Goal: Task Accomplishment & Management: Use online tool/utility

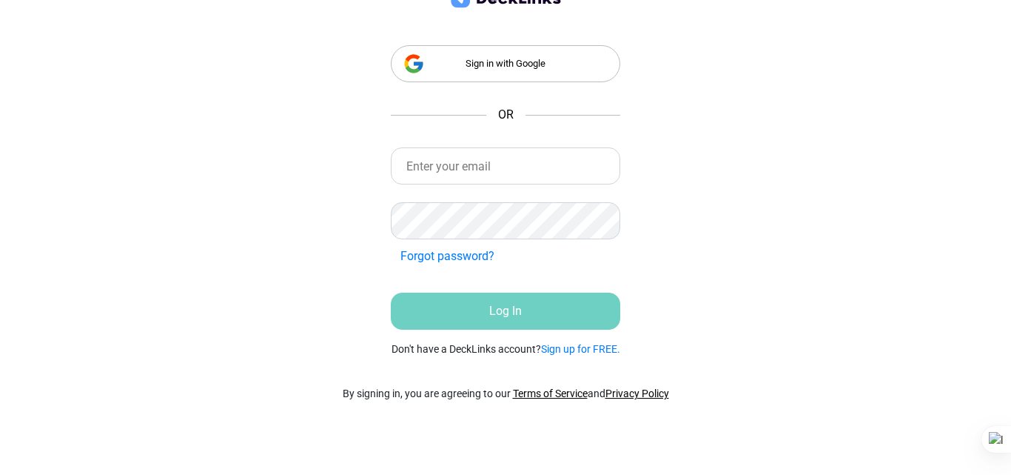
click at [441, 63] on div "Sign in with Google" at bounding box center [506, 63] width 230 height 37
click at [575, 351] on link "Sign up for FREE." at bounding box center [580, 349] width 79 height 12
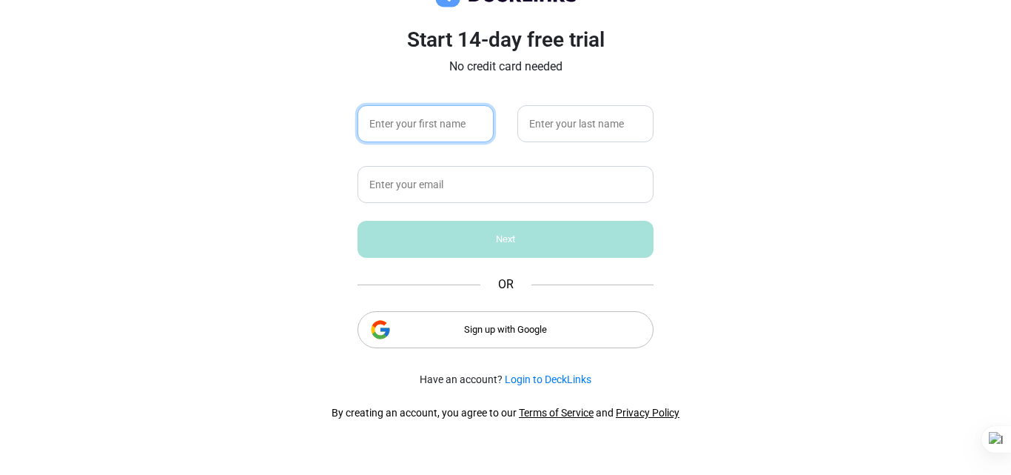
click at [455, 131] on input "text" at bounding box center [426, 123] width 136 height 37
type input "Sumit"
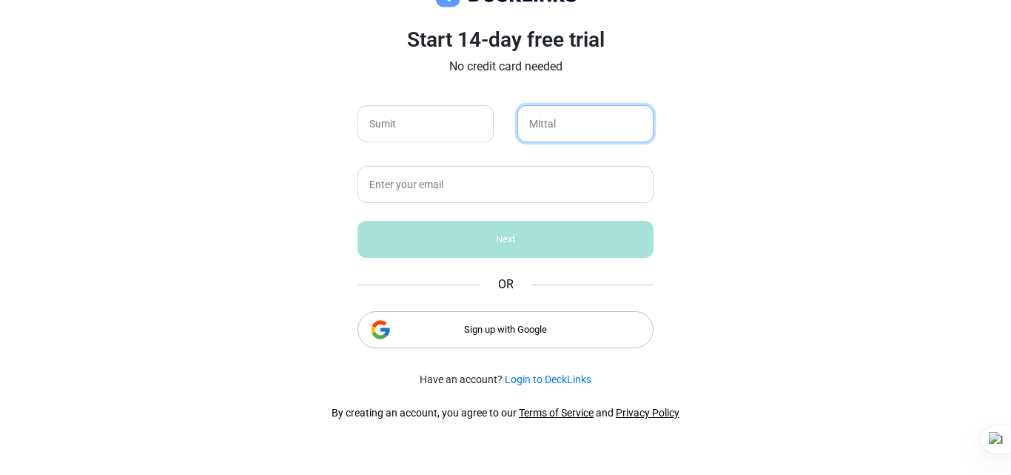
type input "Mittal"
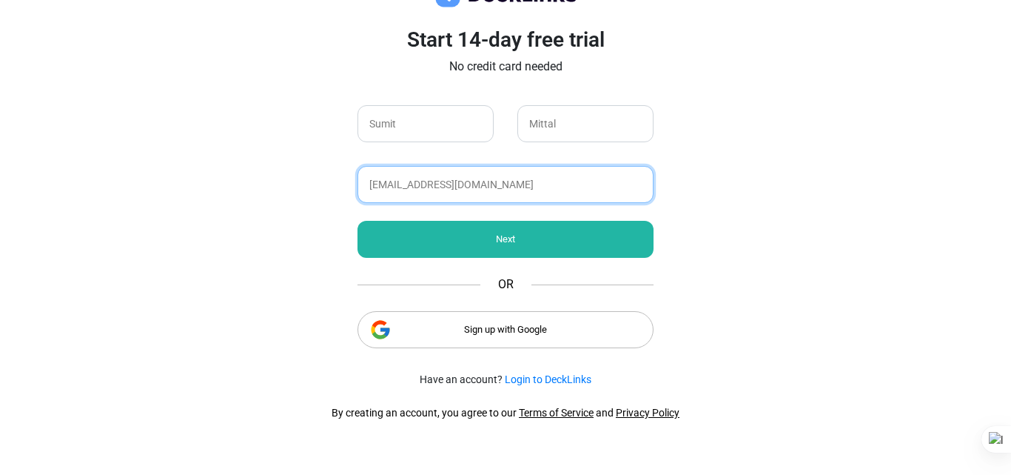
type input "sumitmittalsumit@gmail.com"
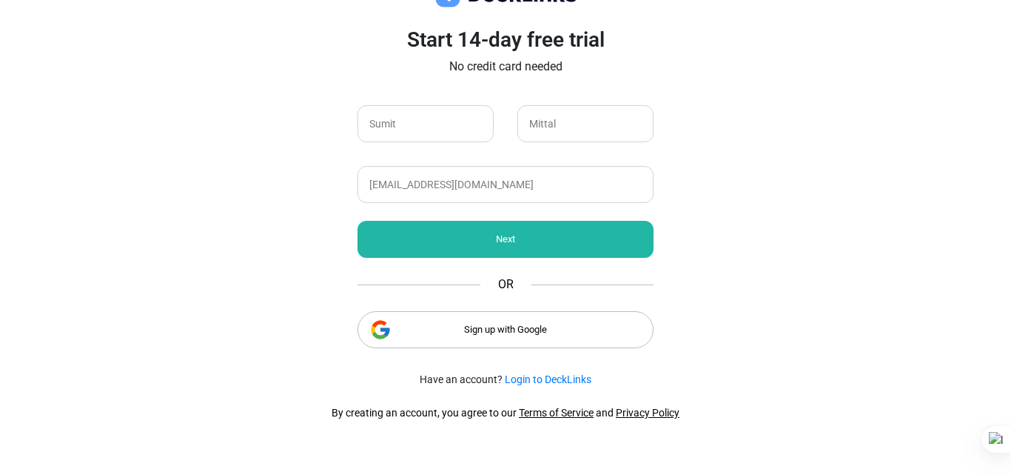
click at [498, 252] on div "Next" at bounding box center [506, 239] width 296 height 37
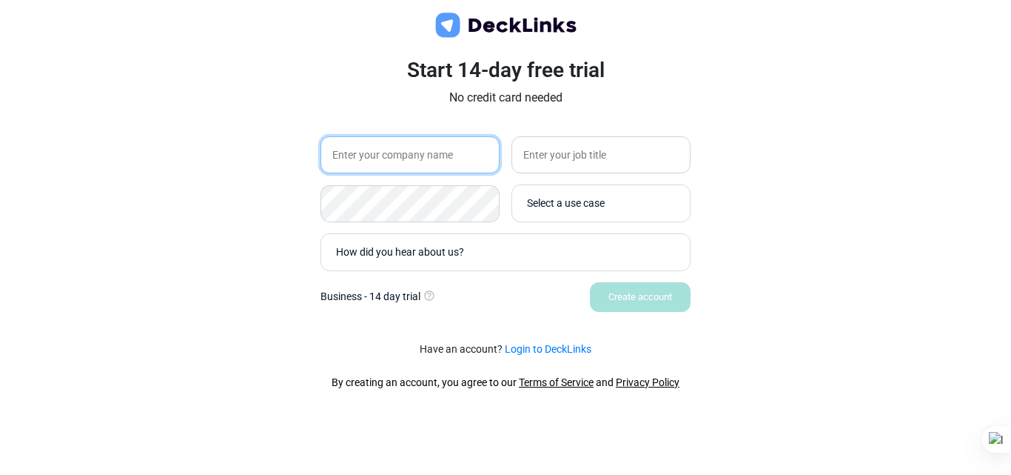
click at [446, 157] on input "text" at bounding box center [410, 154] width 179 height 37
type input "Jubilee"
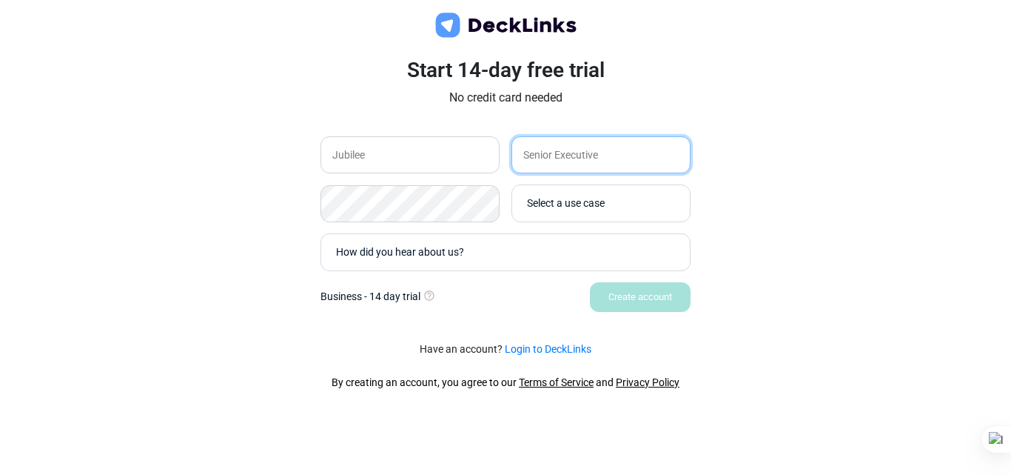
type input "Senior Executive"
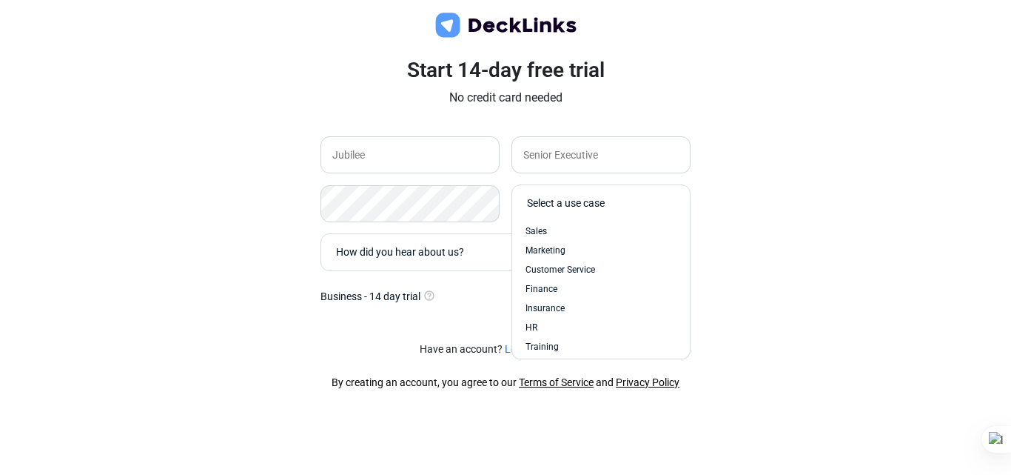
click at [549, 205] on div "Select a use case" at bounding box center [604, 203] width 155 height 16
click at [570, 340] on div "Other" at bounding box center [601, 341] width 151 height 13
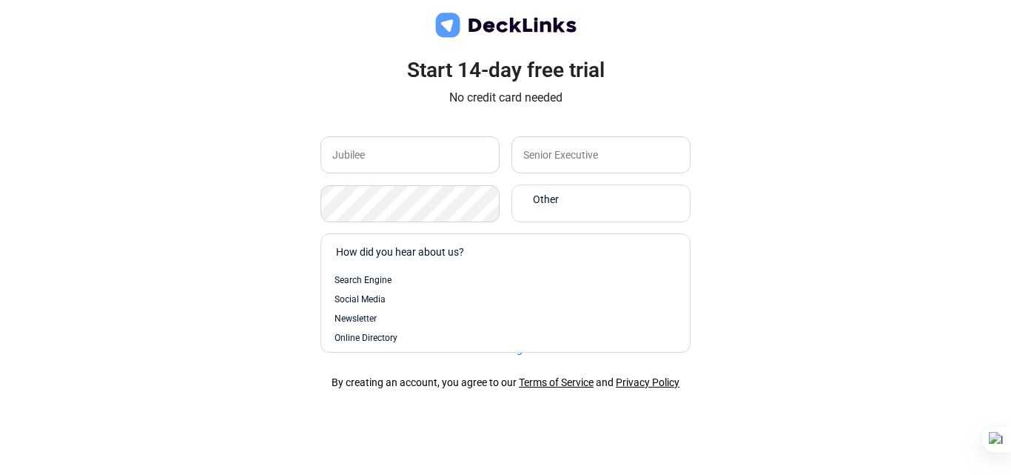
click at [481, 256] on div "How did you hear about us?" at bounding box center [509, 252] width 347 height 16
click at [411, 275] on div "Search Engine" at bounding box center [506, 279] width 342 height 13
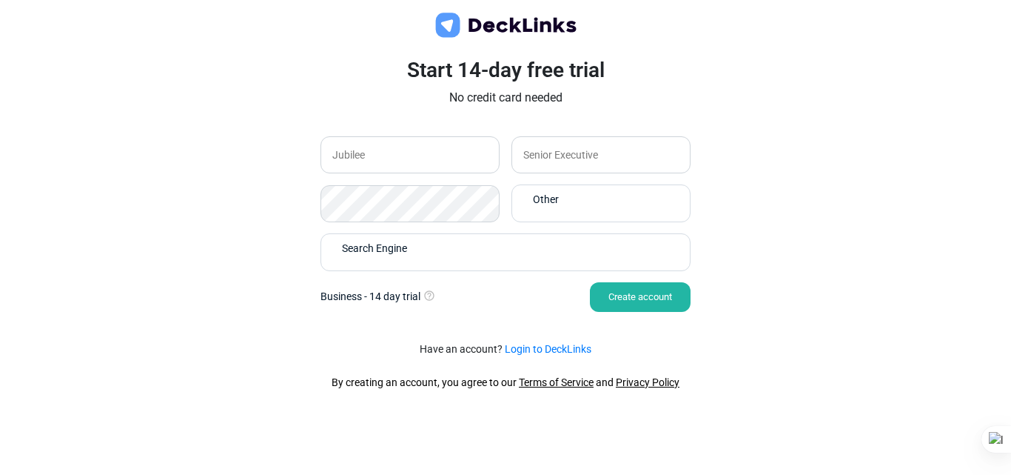
click at [640, 292] on div "Create account" at bounding box center [640, 297] width 101 height 30
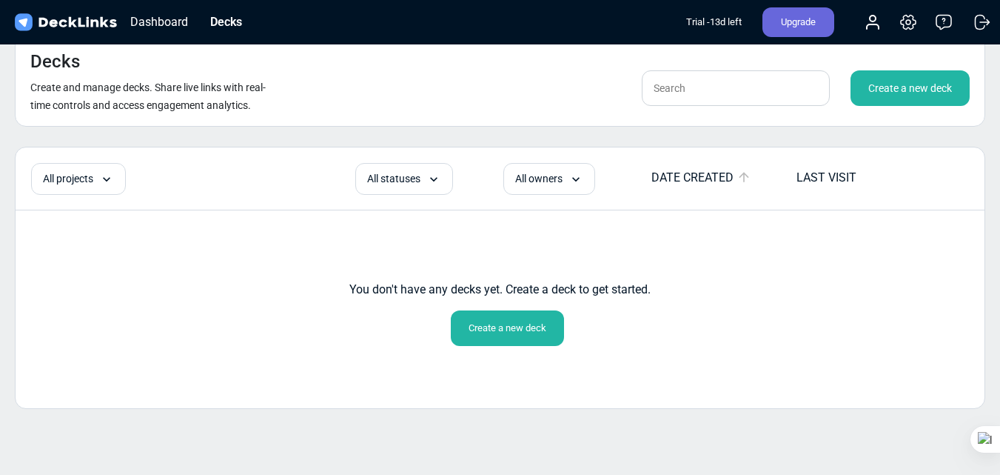
click at [526, 321] on div "Create a new deck" at bounding box center [507, 328] width 113 height 36
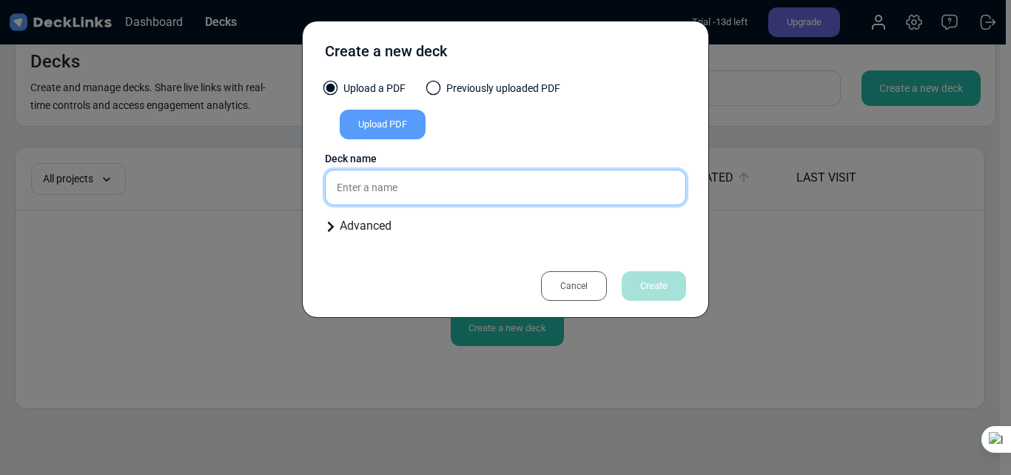
click at [455, 193] on input "text" at bounding box center [505, 188] width 361 height 36
type input "Twinto"
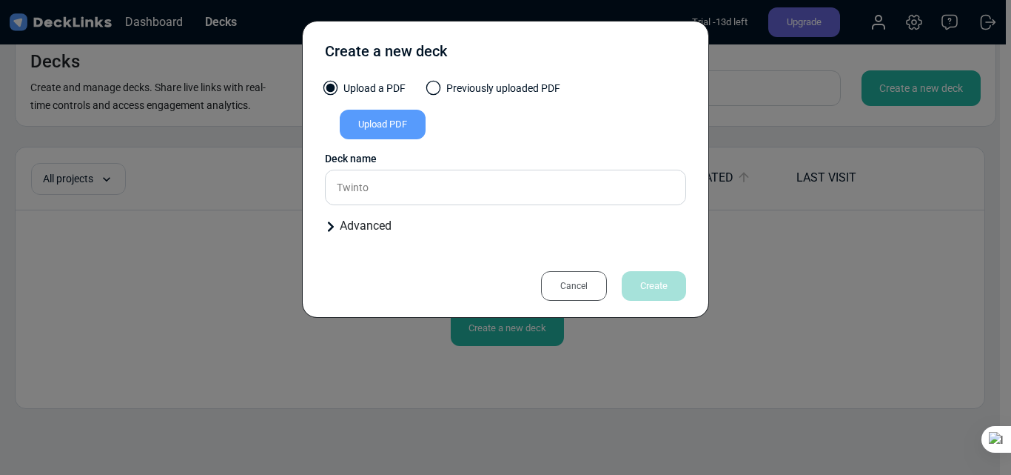
click at [352, 232] on div "Advanced" at bounding box center [505, 226] width 361 height 18
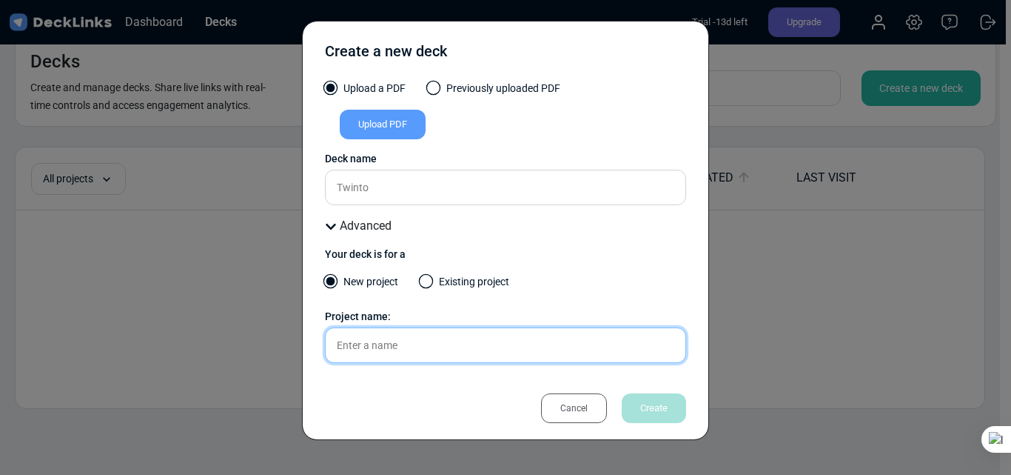
click at [423, 341] on input "text" at bounding box center [505, 345] width 361 height 36
type input "Twinto"
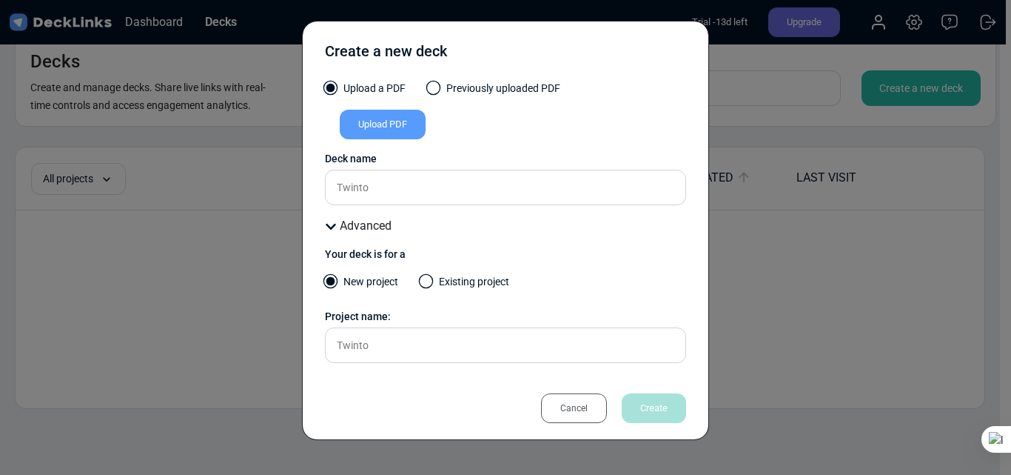
click at [637, 394] on div "Cancel Create" at bounding box center [606, 408] width 160 height 30
click at [519, 121] on div "Upload PDF" at bounding box center [505, 128] width 361 height 36
click at [396, 128] on div "Upload PDF" at bounding box center [383, 125] width 86 height 30
click at [0, 0] on input "Upload PDF" at bounding box center [0, 0] width 0 height 0
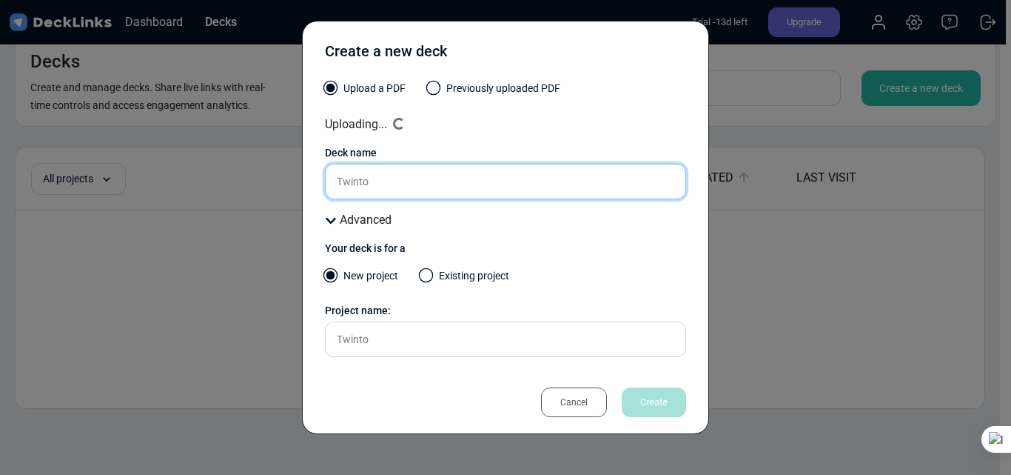
drag, startPoint x: 421, startPoint y: 182, endPoint x: 303, endPoint y: 170, distance: 119.1
click at [304, 170] on div "Create a new deck Upload a PDF Previously uploaded PDF Uploading... Loading... …" at bounding box center [505, 227] width 407 height 413
paste input "Basement Area & Basement Plan"
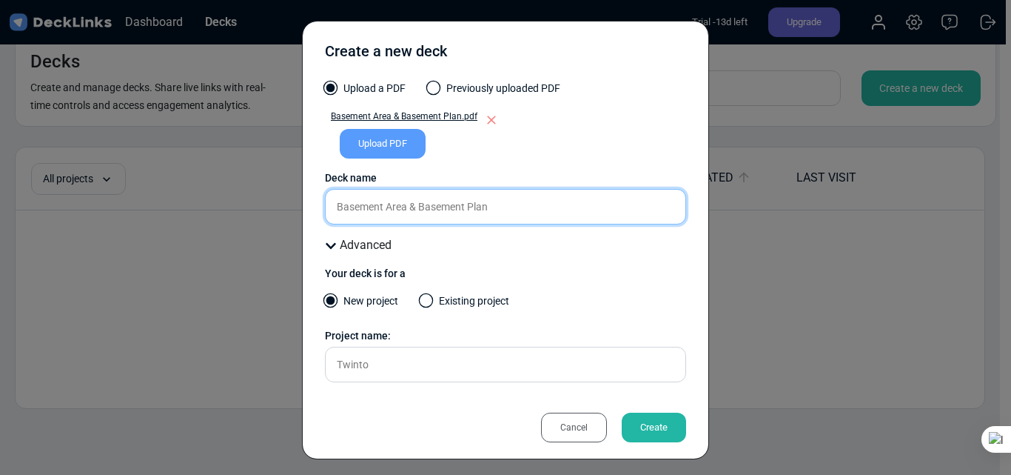
drag, startPoint x: 501, startPoint y: 204, endPoint x: 274, endPoint y: 189, distance: 227.8
click at [274, 189] on div "Create a new deck Upload a PDF Previously uploaded PDF Basement Area & Basement…" at bounding box center [505, 237] width 1011 height 475
type input "Basement Area & Basement Plan"
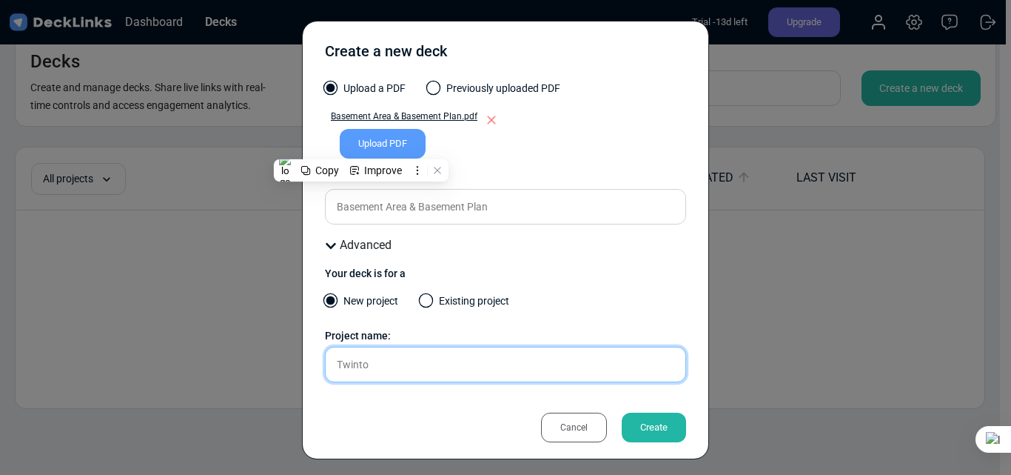
click at [375, 368] on input "Twinto" at bounding box center [505, 365] width 361 height 36
drag, startPoint x: 375, startPoint y: 368, endPoint x: 292, endPoint y: 358, distance: 83.6
click at [292, 358] on div "Create a new deck Upload a PDF Previously uploaded PDF Basement Area & Basement…" at bounding box center [505, 237] width 1011 height 475
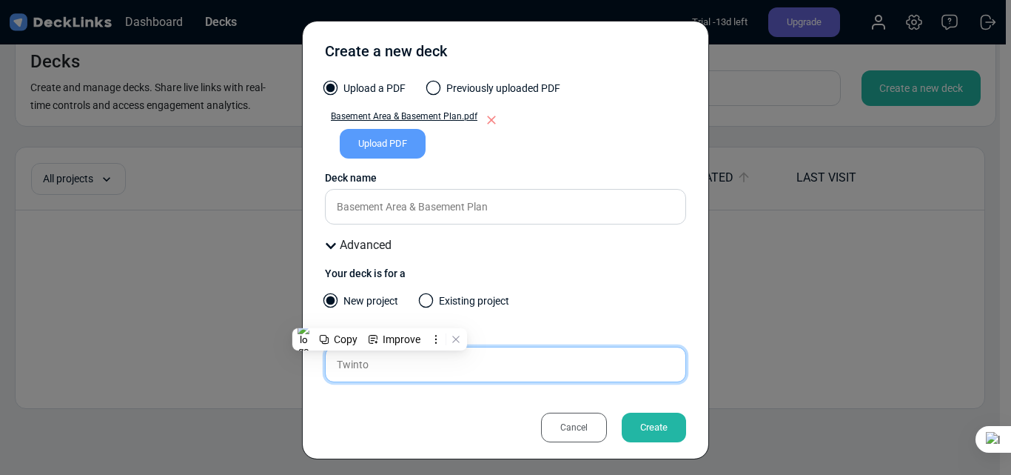
paste input "Basement Area & Basement Plan"
type input "Basement Area & Basement Plan"
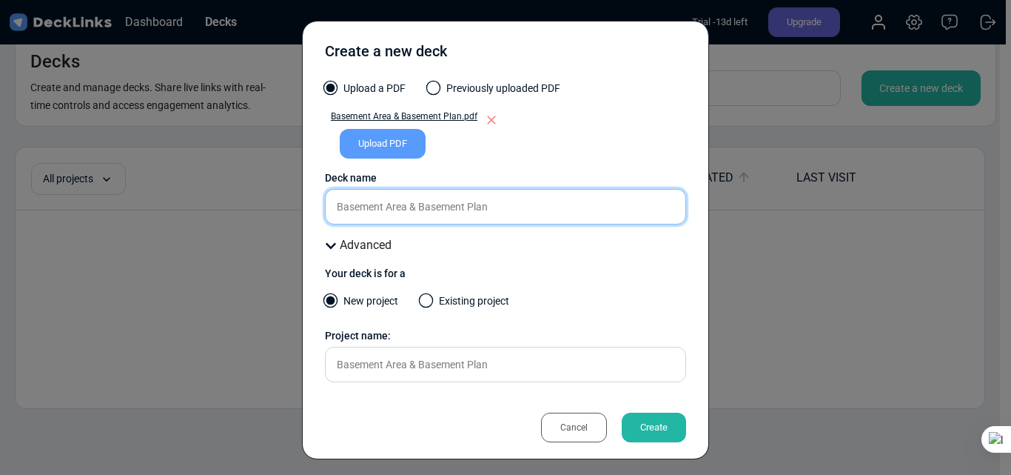
click at [419, 215] on input "Basement Area & Basement Plan" at bounding box center [505, 207] width 361 height 36
drag, startPoint x: 495, startPoint y: 215, endPoint x: 272, endPoint y: 203, distance: 223.2
click at [272, 203] on div "Create a new deck Upload a PDF Previously uploaded PDF Basement Area & Basement…" at bounding box center [505, 237] width 1011 height 475
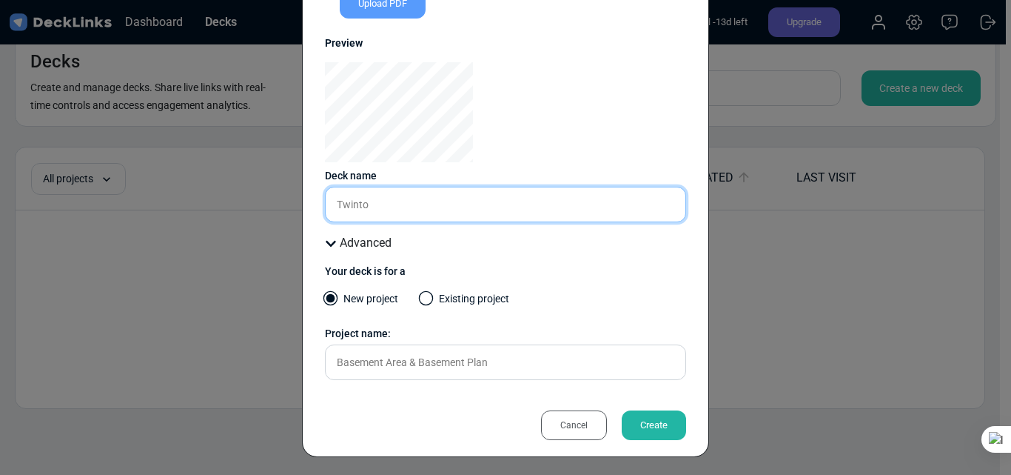
scroll to position [143, 0]
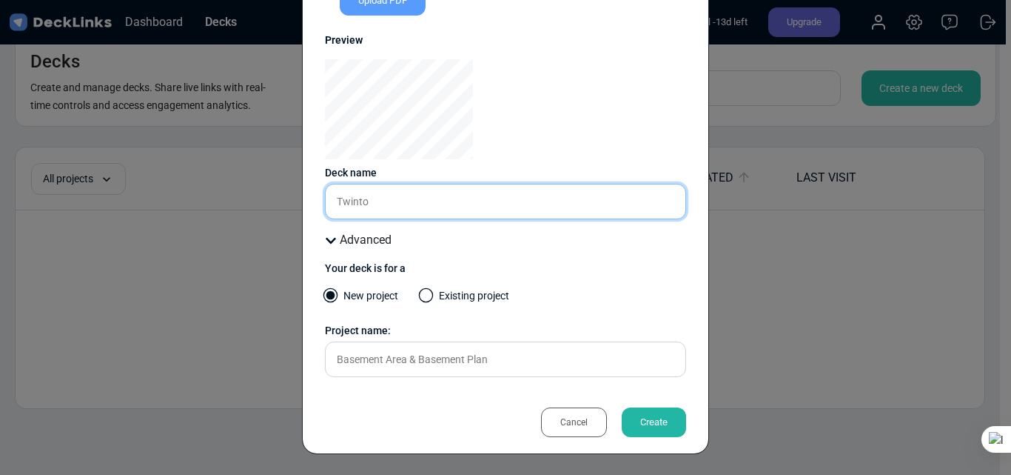
type input "Twinto"
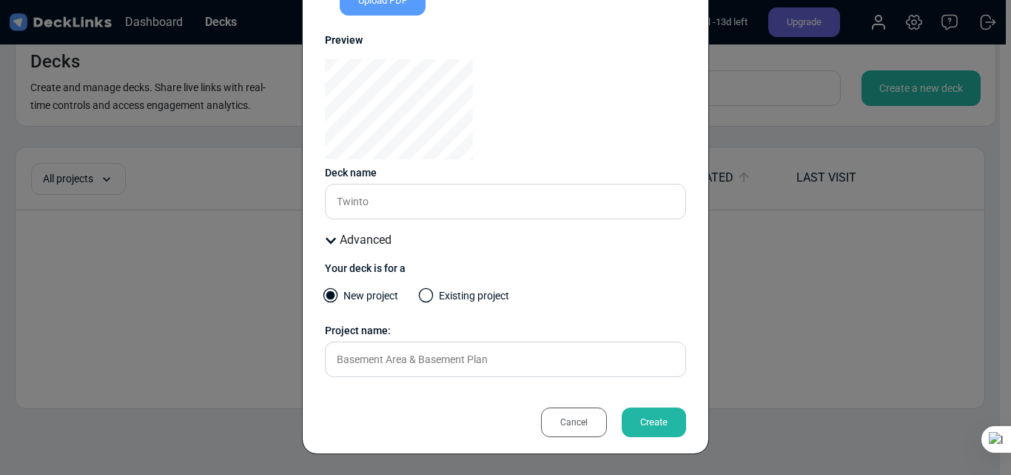
click at [666, 418] on div "Create" at bounding box center [654, 422] width 64 height 30
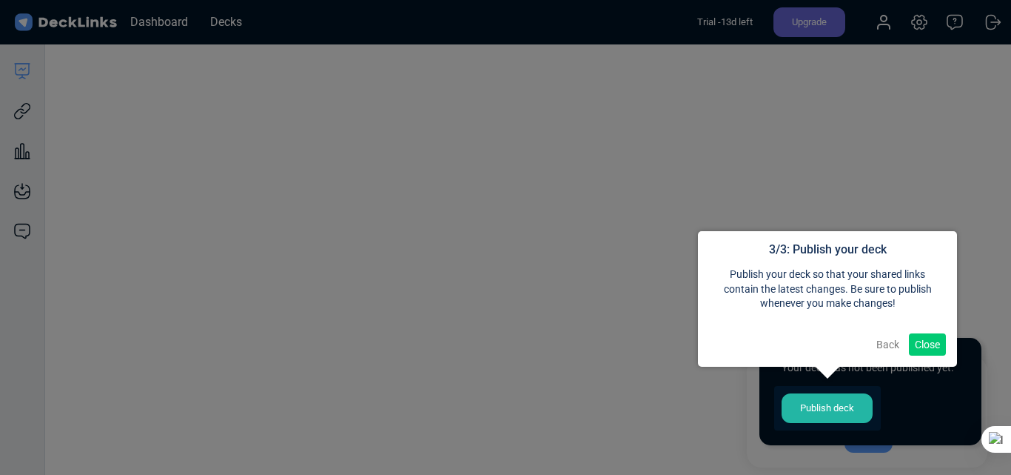
click at [890, 346] on button "Back" at bounding box center [888, 344] width 35 height 22
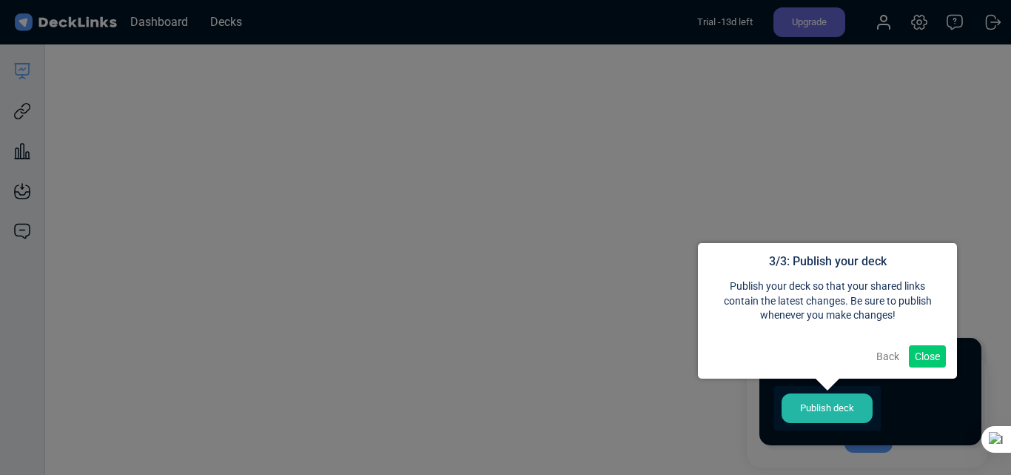
scroll to position [12, 0]
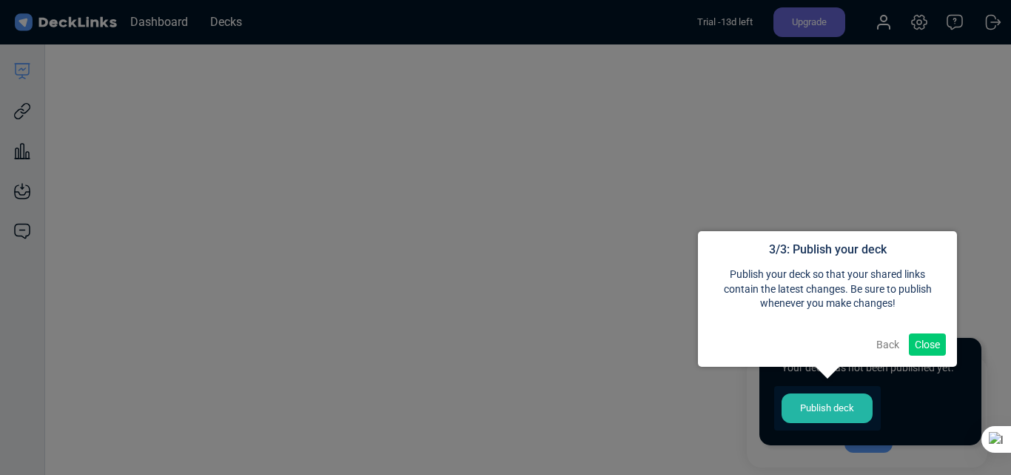
click at [879, 345] on button "Back" at bounding box center [888, 344] width 35 height 22
click at [880, 344] on button "Back" at bounding box center [888, 344] width 35 height 22
click at [840, 426] on div at bounding box center [827, 408] width 107 height 44
click at [844, 405] on div at bounding box center [827, 408] width 107 height 44
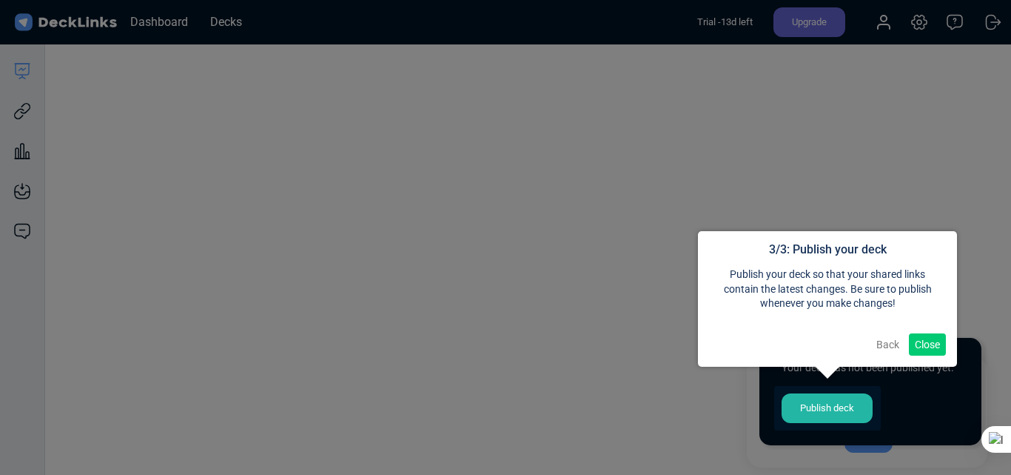
click at [844, 405] on div at bounding box center [827, 408] width 107 height 44
click at [913, 343] on button "Close" at bounding box center [927, 344] width 37 height 22
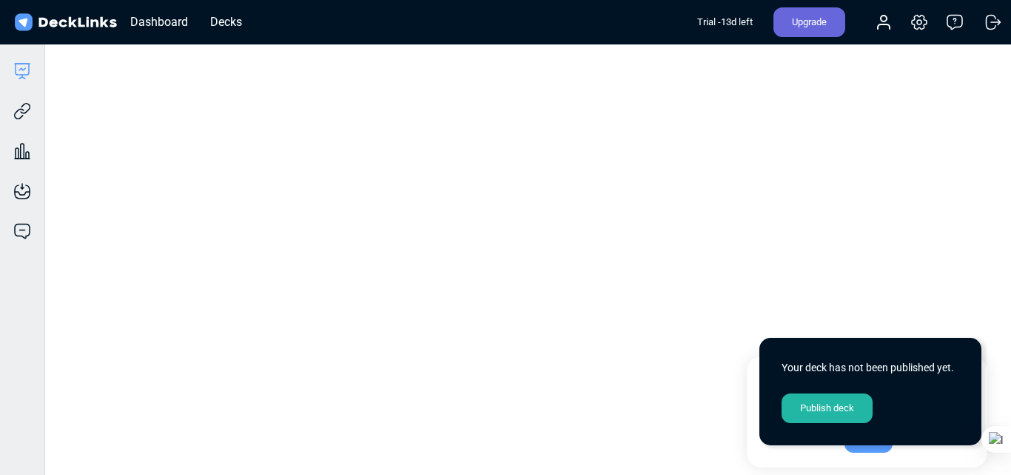
click at [841, 405] on div "Publish deck" at bounding box center [827, 408] width 91 height 30
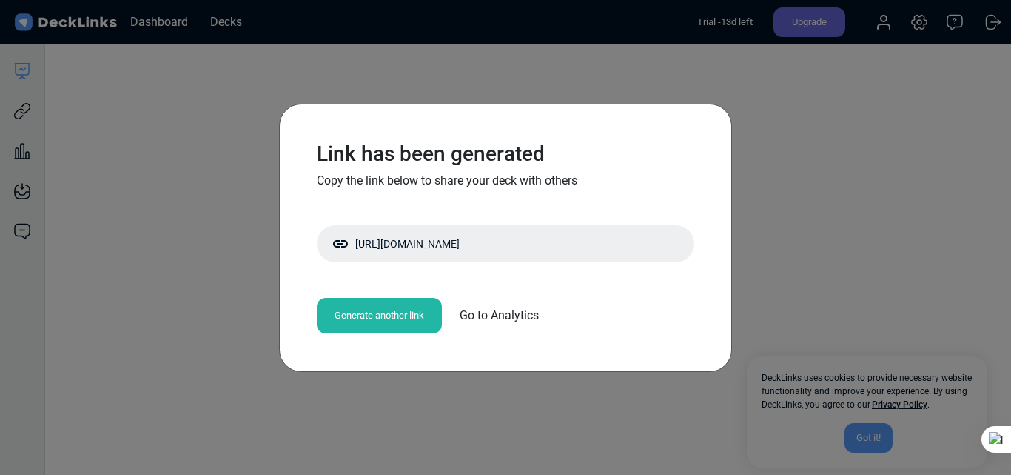
click at [481, 311] on span "Go to Analytics" at bounding box center [499, 316] width 79 height 18
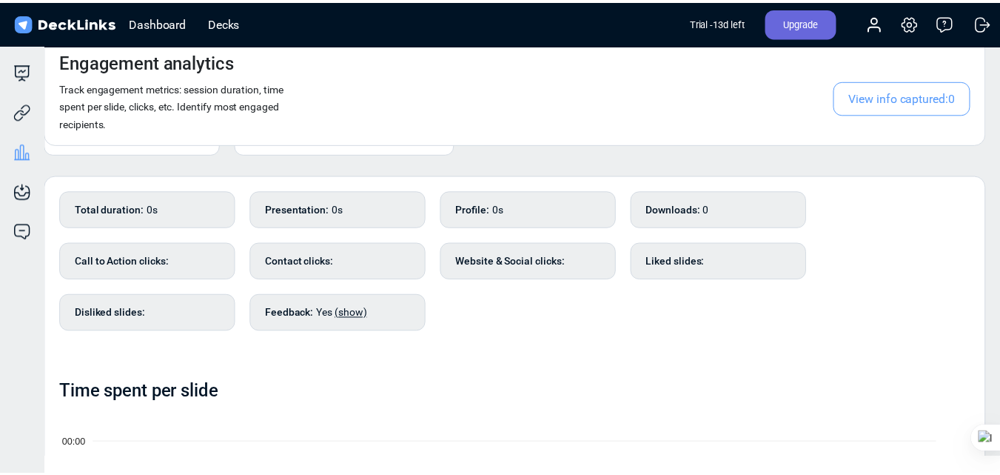
scroll to position [0, 0]
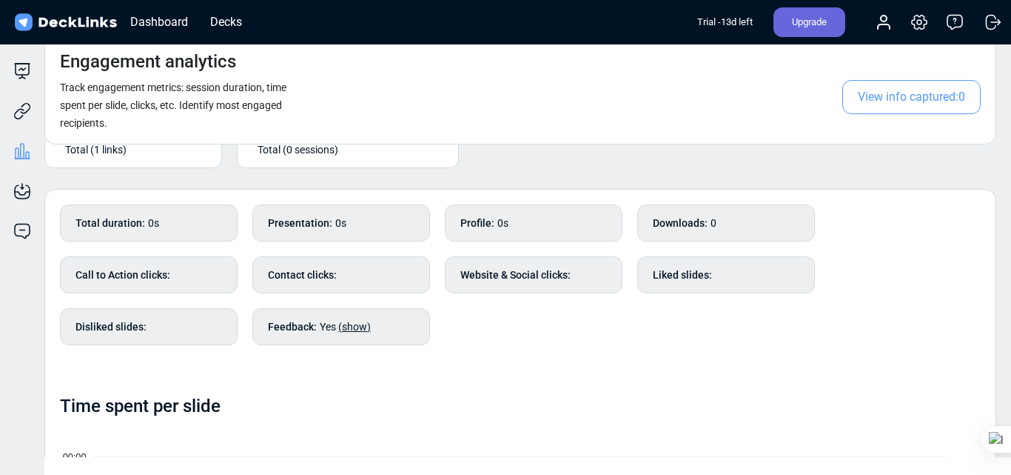
click at [123, 164] on div "Total (1 links)" at bounding box center [133, 151] width 178 height 33
click at [128, 155] on div "Total (1 links)" at bounding box center [136, 149] width 143 height 16
click at [173, 21] on div "Dashboard" at bounding box center [159, 22] width 73 height 19
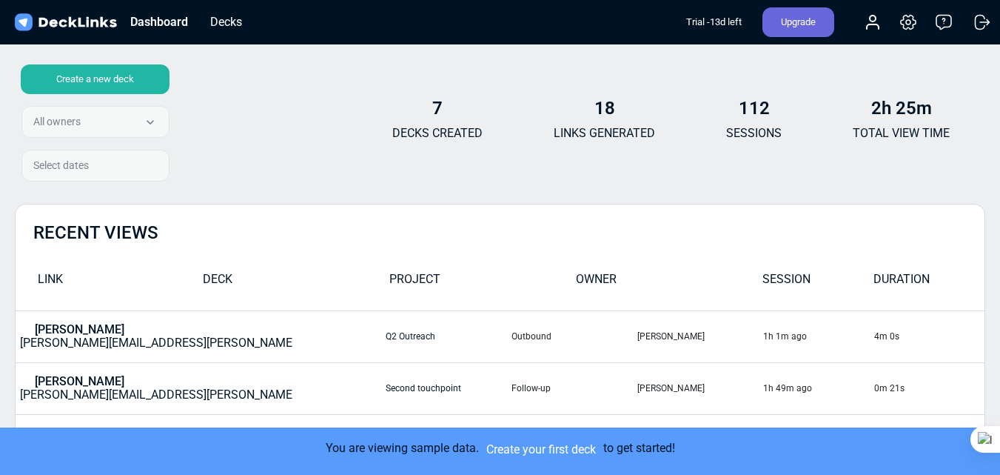
click at [115, 123] on div "Create a new deck All owners All owners Sumit Mittal Select dates" at bounding box center [92, 125] width 155 height 123
click at [875, 27] on icon at bounding box center [873, 26] width 12 height 4
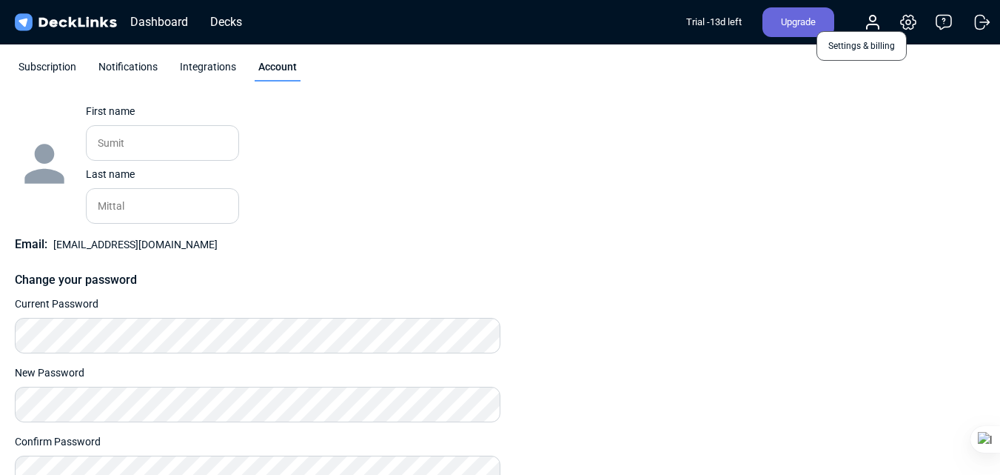
click at [911, 19] on icon at bounding box center [909, 22] width 18 height 18
click at [167, 13] on div "Dashboard" at bounding box center [159, 22] width 73 height 19
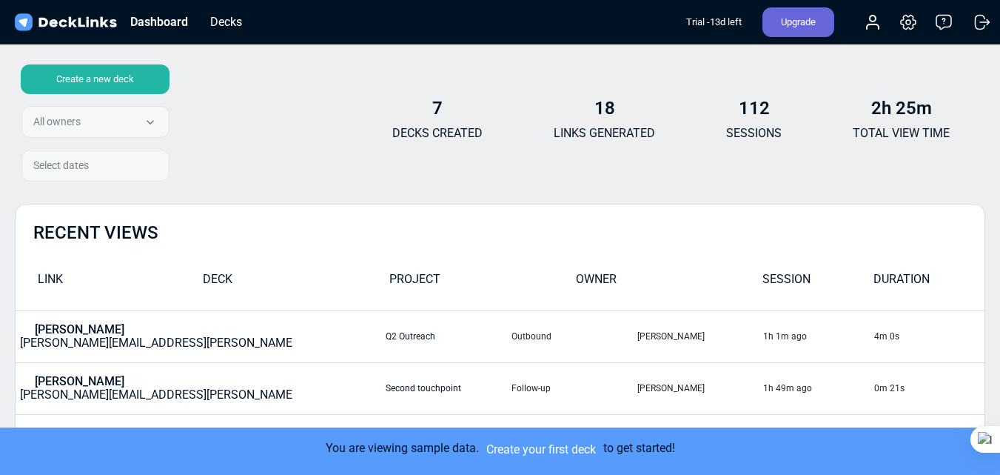
click at [32, 16] on img at bounding box center [65, 22] width 107 height 21
click at [27, 23] on img at bounding box center [65, 22] width 107 height 21
click at [57, 21] on img at bounding box center [65, 22] width 107 height 21
click at [229, 20] on div "Decks" at bounding box center [226, 22] width 47 height 19
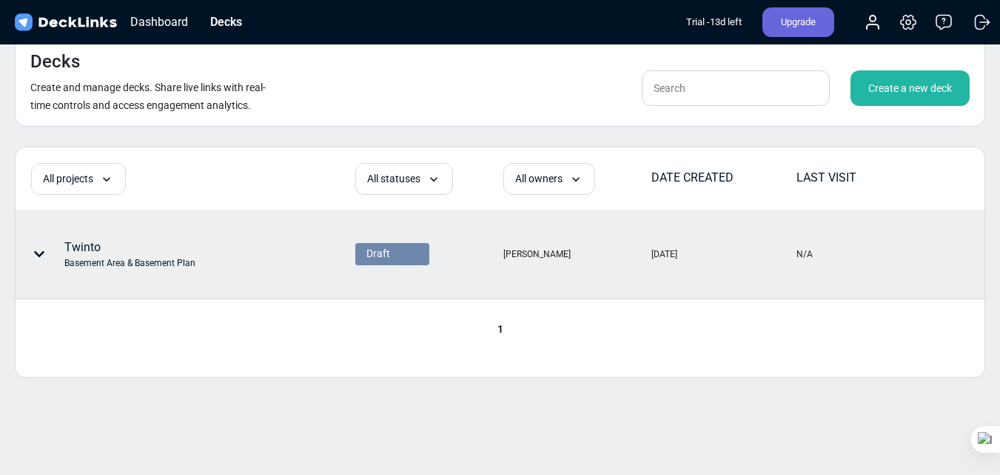
click at [161, 252] on div "Twinto Basement Area & Basement Plan" at bounding box center [129, 253] width 131 height 31
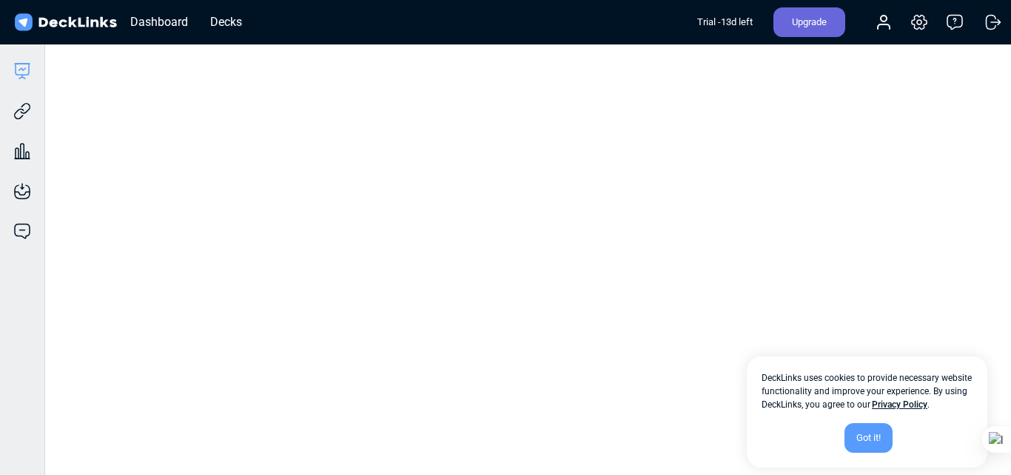
click at [872, 434] on div "Got it!" at bounding box center [869, 438] width 48 height 30
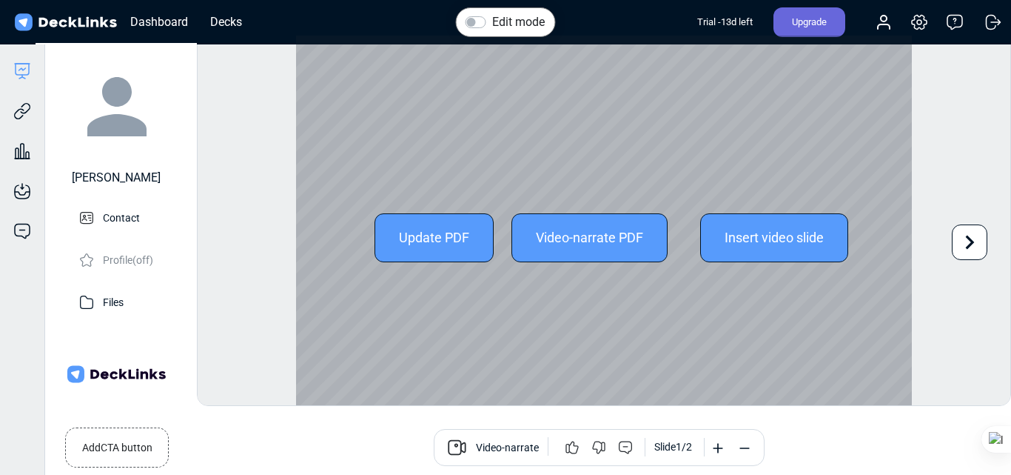
click at [966, 250] on icon at bounding box center [970, 242] width 28 height 28
click at [229, 238] on icon at bounding box center [225, 242] width 28 height 28
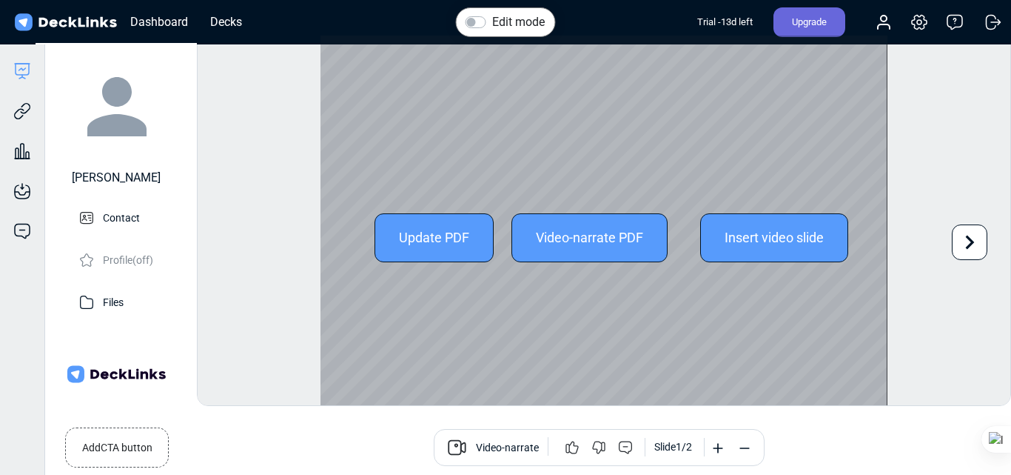
click at [973, 241] on icon at bounding box center [970, 242] width 9 height 14
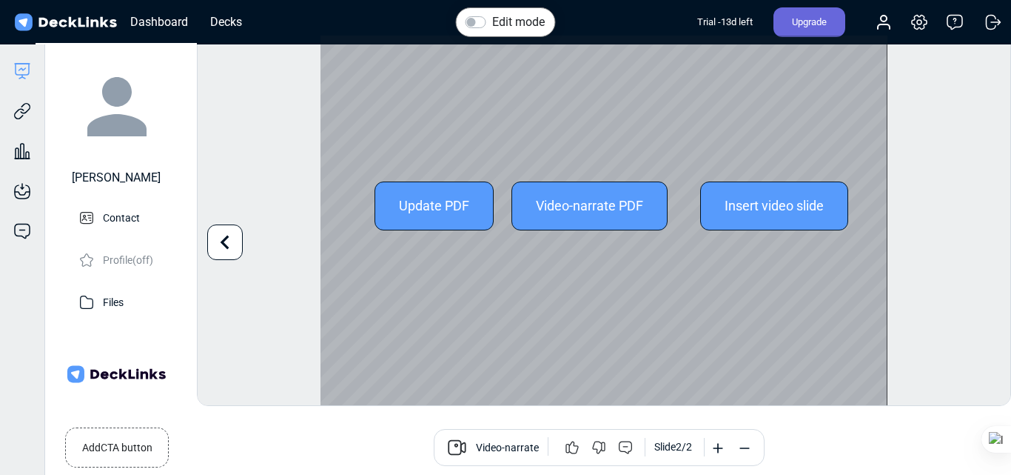
scroll to position [41, 0]
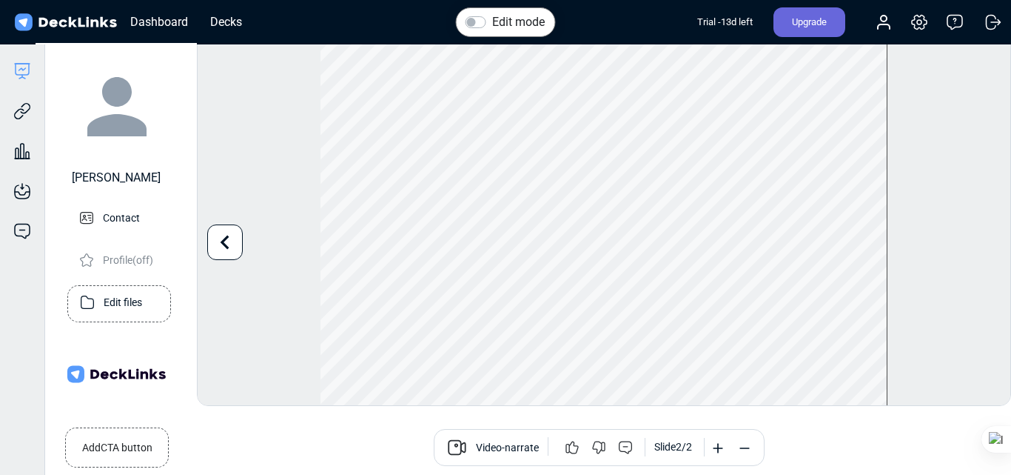
click at [135, 295] on p "Edit files" at bounding box center [123, 301] width 39 height 19
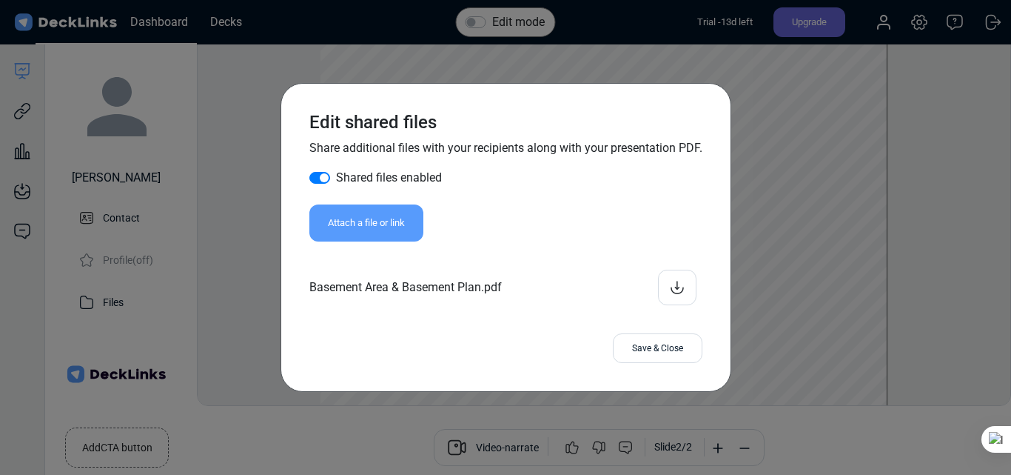
click at [669, 284] on icon at bounding box center [678, 287] width 18 height 18
click at [653, 350] on div "Save & Close" at bounding box center [658, 348] width 90 height 30
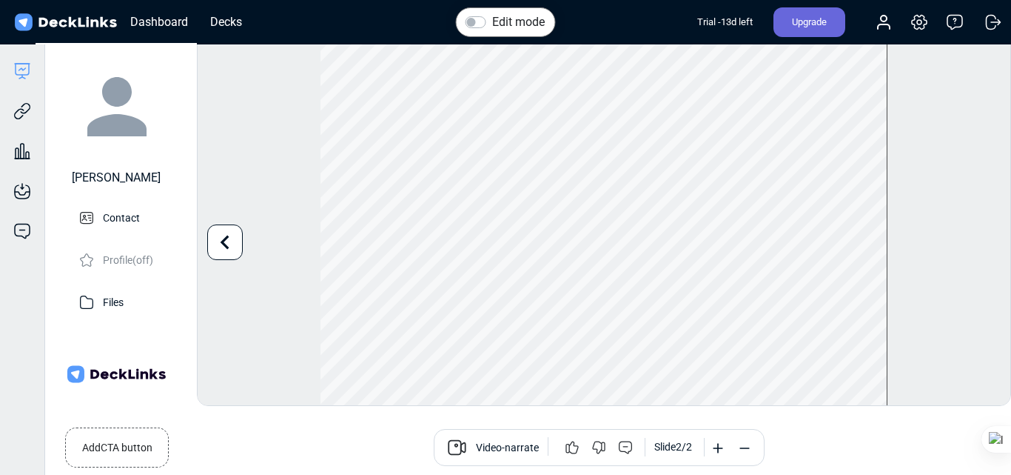
click at [740, 444] on icon at bounding box center [744, 448] width 15 height 15
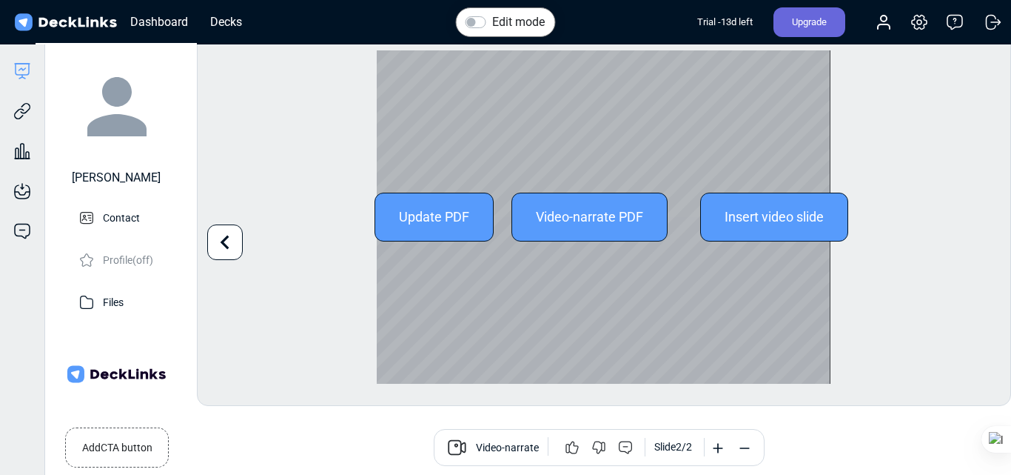
click at [441, 201] on div "Update PDF" at bounding box center [434, 217] width 119 height 49
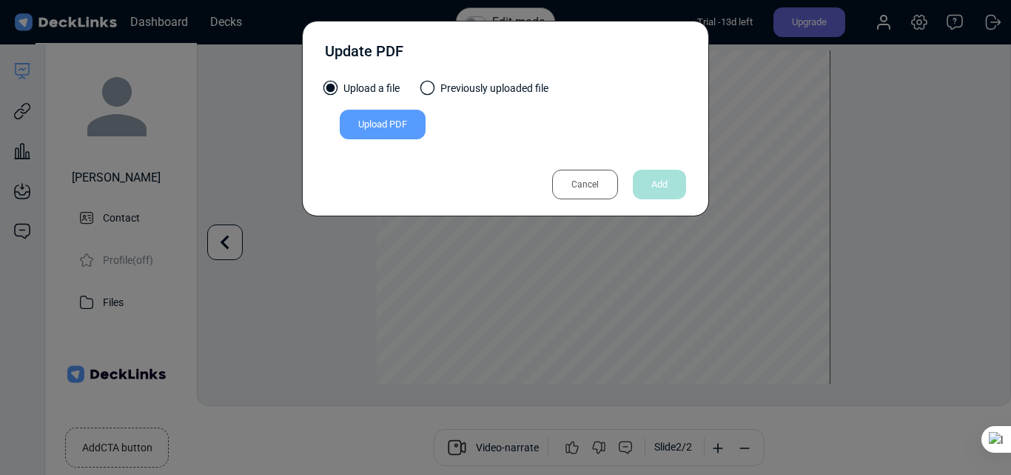
click at [395, 122] on div "Upload PDF" at bounding box center [383, 125] width 86 height 30
click at [0, 0] on input "Upload PDF" at bounding box center [0, 0] width 0 height 0
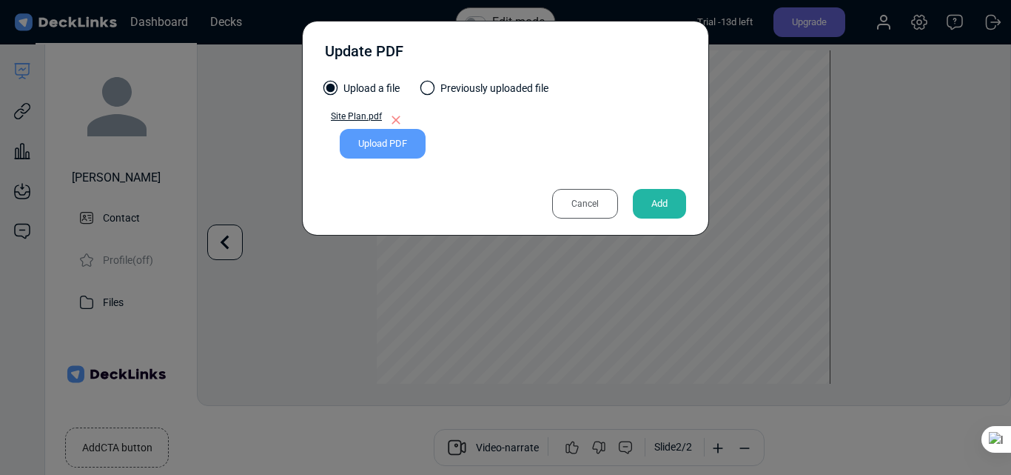
click at [381, 147] on div "Upload PDF" at bounding box center [383, 144] width 86 height 30
click at [0, 0] on input "Upload PDF" at bounding box center [0, 0] width 0 height 0
click at [663, 198] on div "Add" at bounding box center [659, 204] width 53 height 30
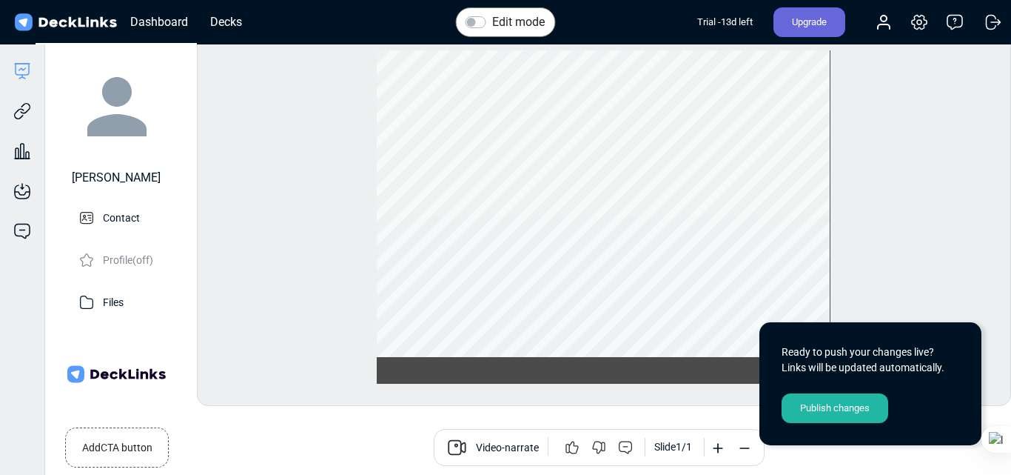
click at [850, 404] on div "Publish changes" at bounding box center [835, 408] width 107 height 30
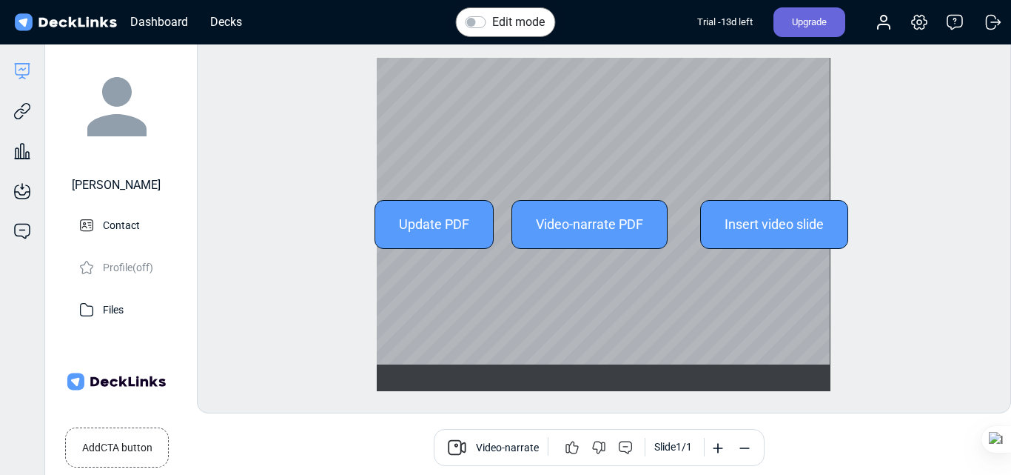
scroll to position [19, 0]
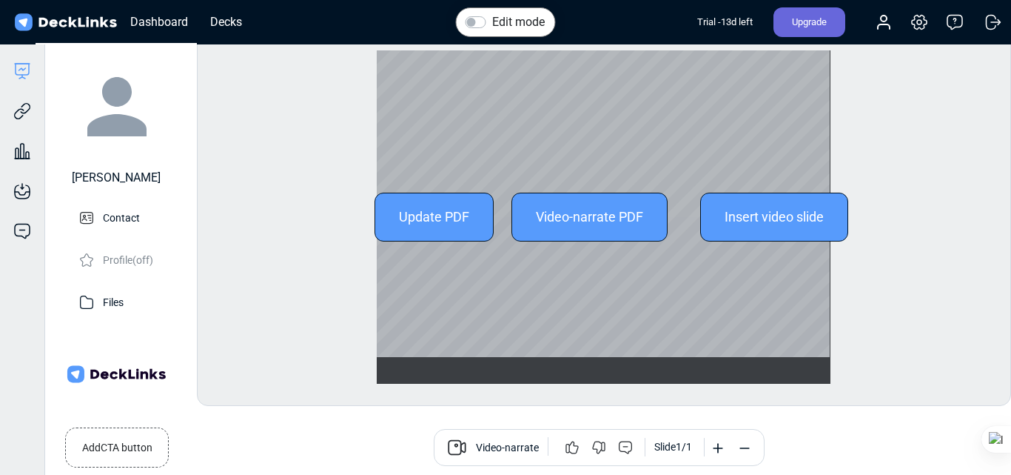
click at [555, 264] on div "Update PDF Video-narrate PDF Insert video slide" at bounding box center [604, 216] width 454 height 333
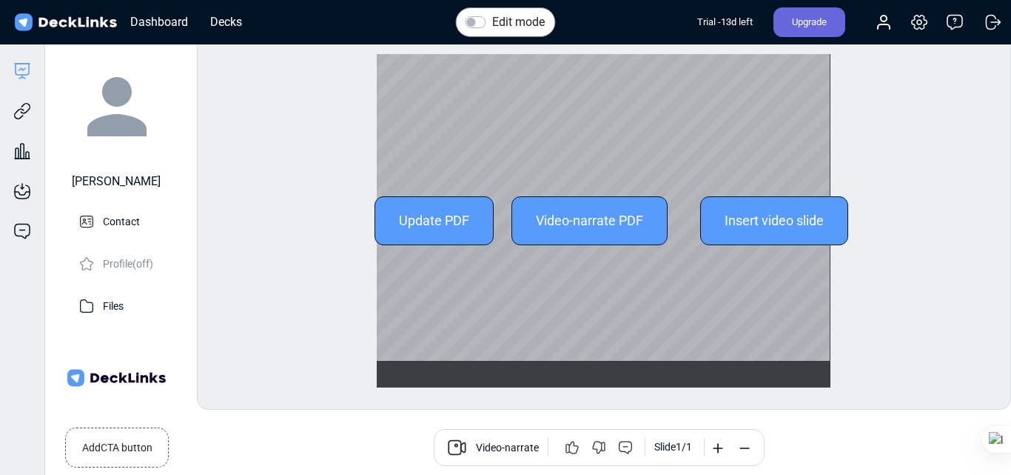
scroll to position [0, 0]
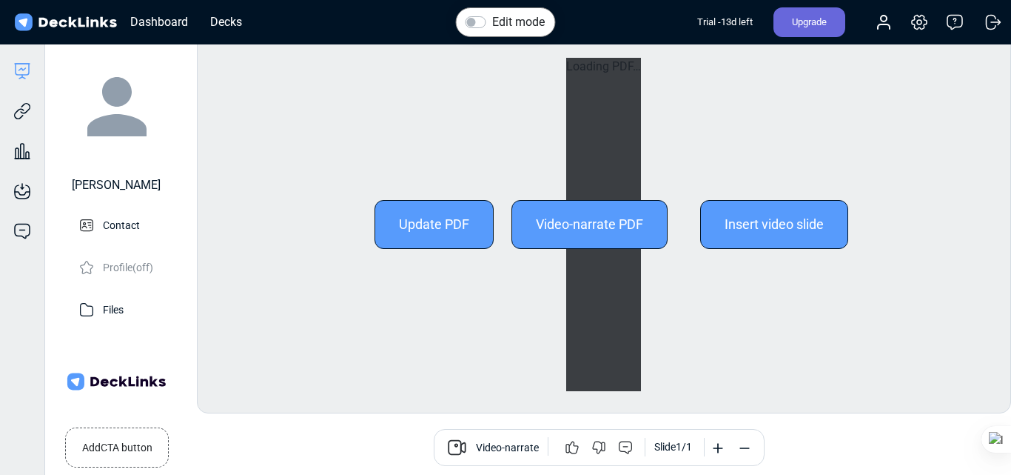
click at [428, 227] on div "Update PDF" at bounding box center [434, 224] width 119 height 49
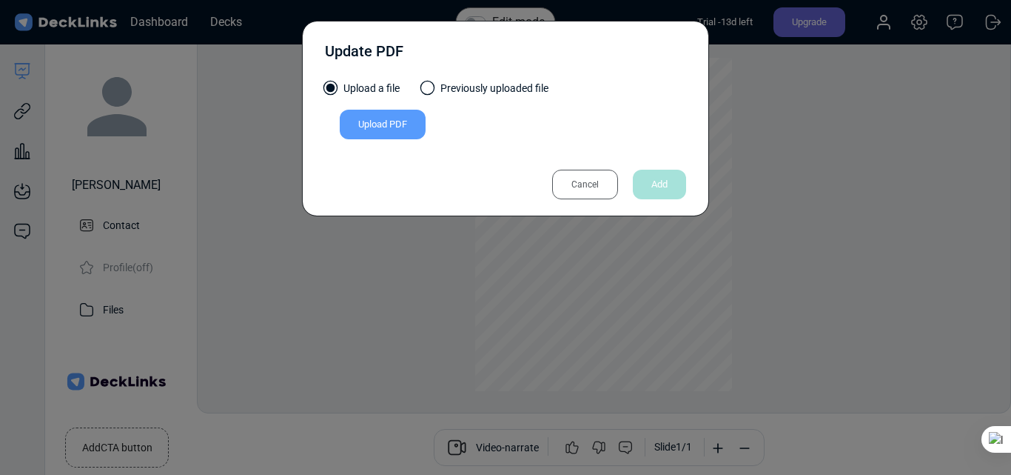
click at [575, 189] on div "Cancel" at bounding box center [585, 185] width 66 height 30
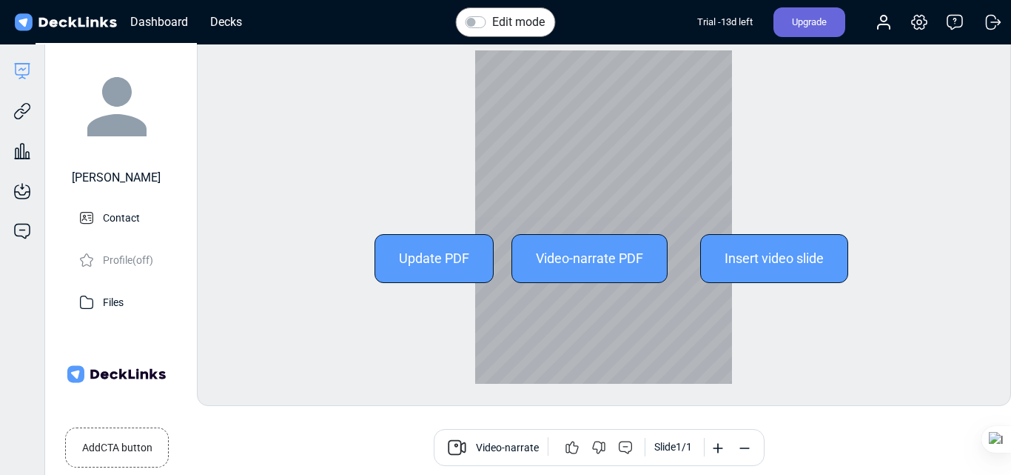
scroll to position [19, 0]
click at [611, 334] on div at bounding box center [603, 216] width 257 height 333
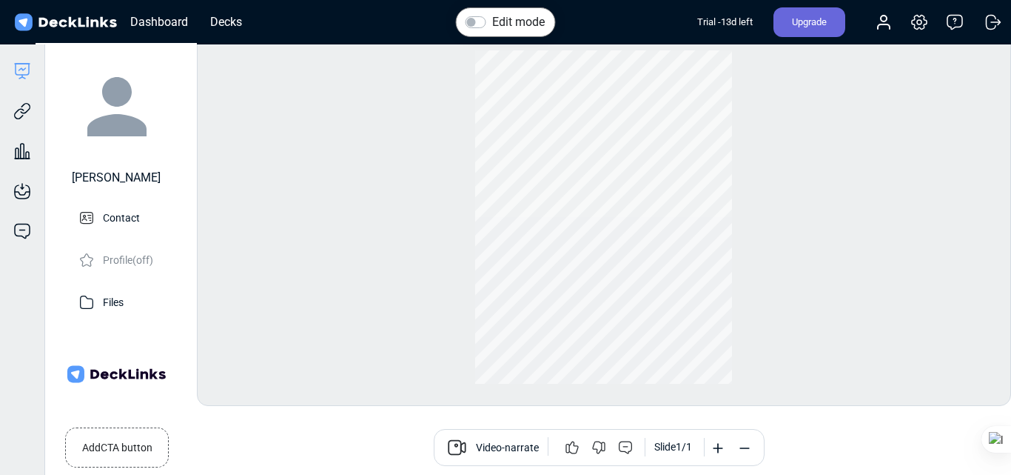
click at [720, 449] on icon at bounding box center [718, 448] width 15 height 15
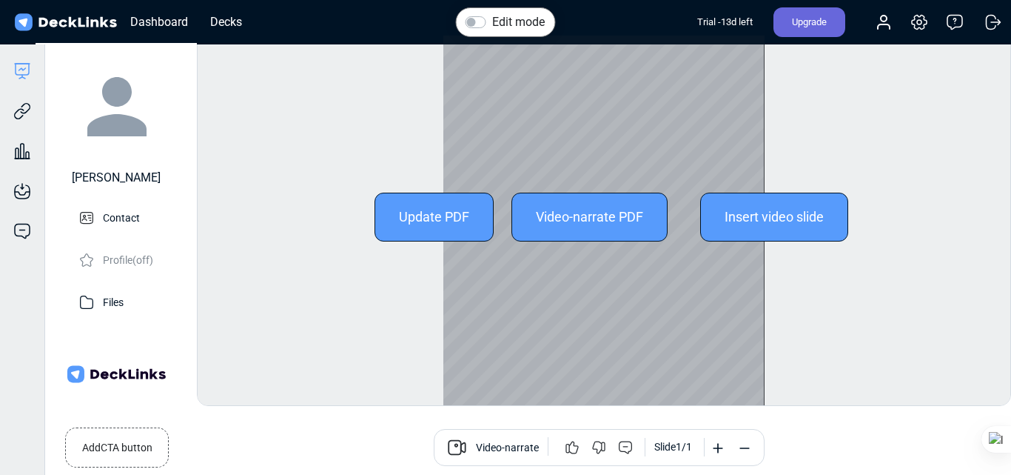
scroll to position [41, 0]
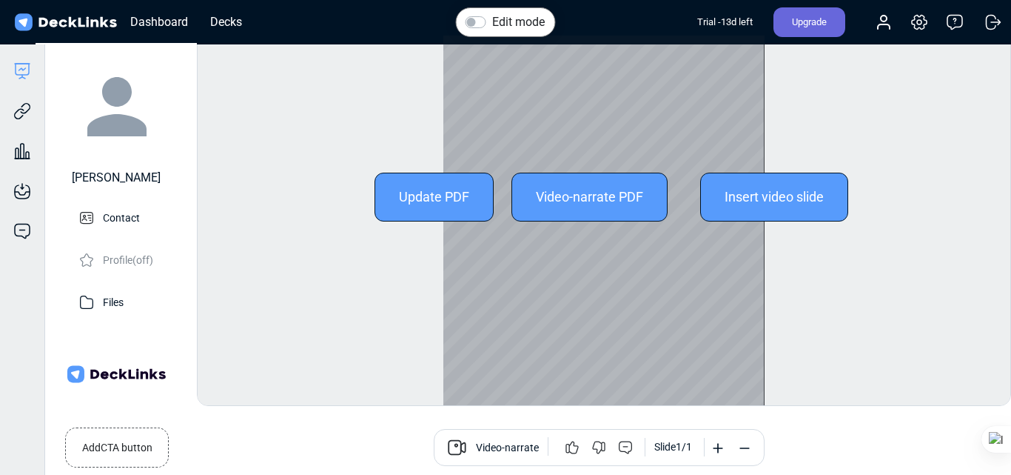
click at [447, 190] on div "Update PDF" at bounding box center [434, 197] width 119 height 49
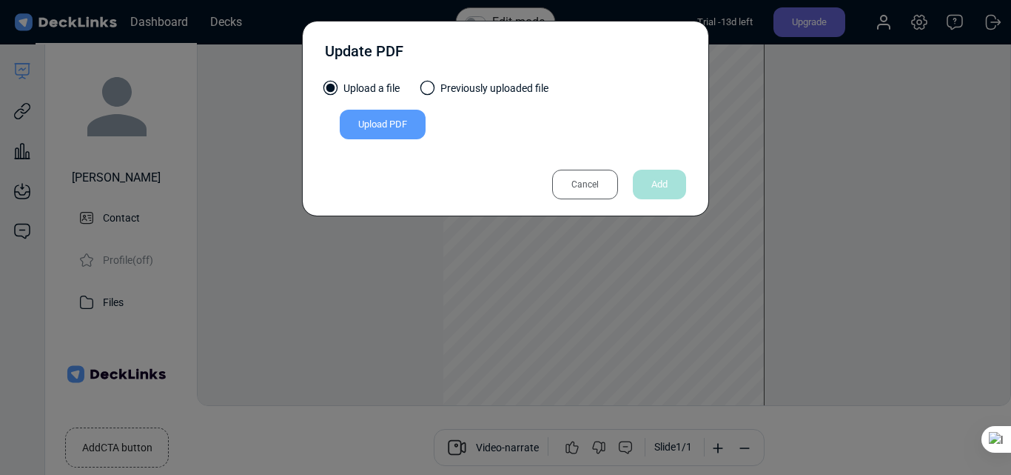
click at [403, 128] on div "Upload PDF" at bounding box center [383, 125] width 86 height 30
click at [0, 0] on input "Upload PDF" at bounding box center [0, 0] width 0 height 0
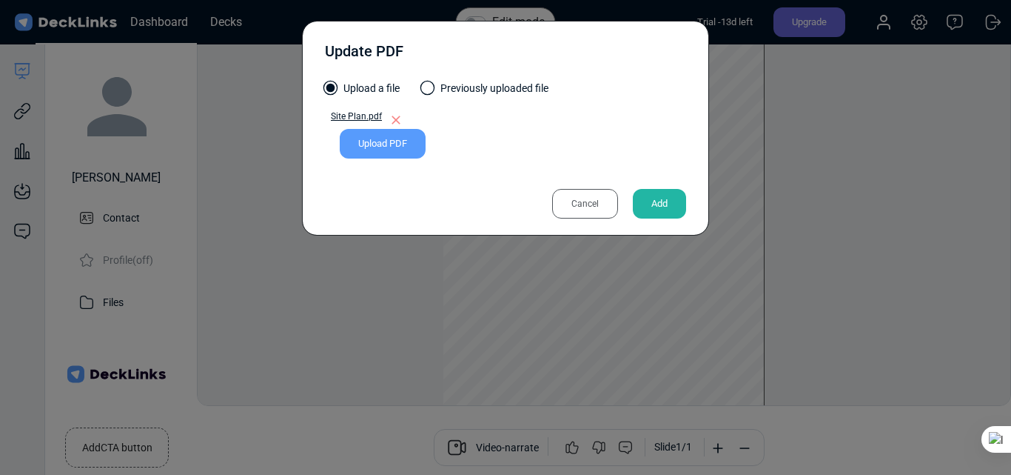
click at [663, 203] on div "Add" at bounding box center [659, 204] width 53 height 30
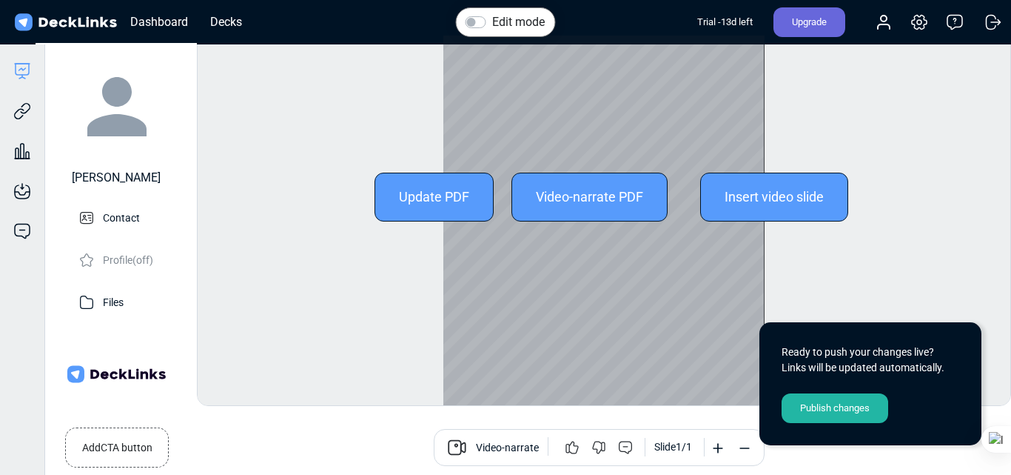
click at [723, 255] on div at bounding box center [603, 196] width 321 height 417
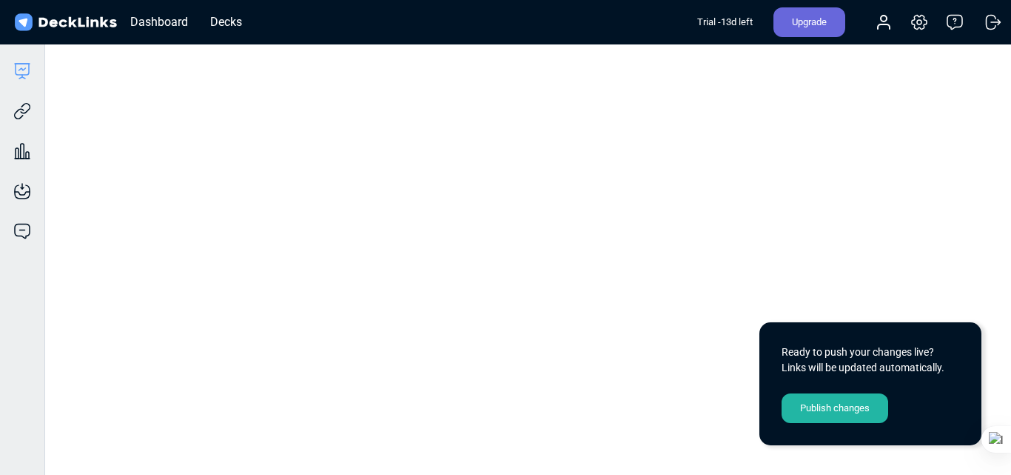
click at [831, 409] on div "Publish changes" at bounding box center [835, 408] width 107 height 30
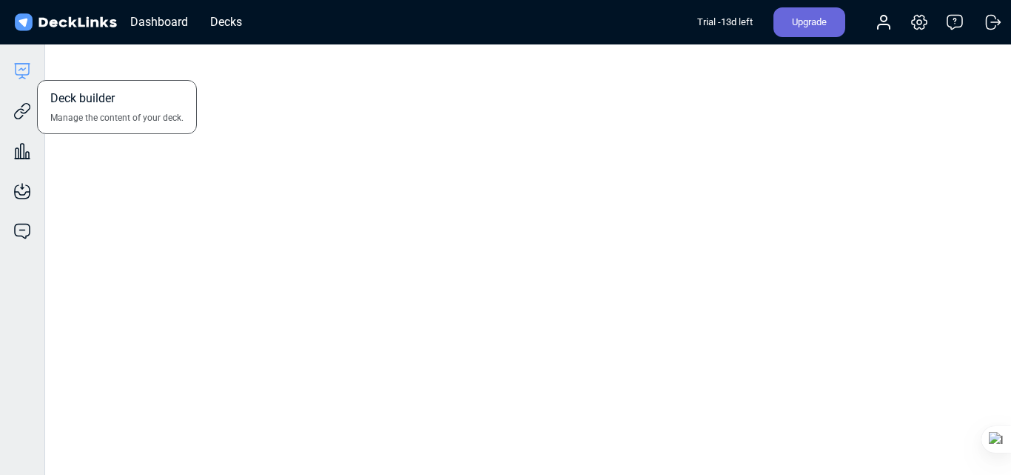
click at [22, 73] on icon at bounding box center [22, 71] width 18 height 18
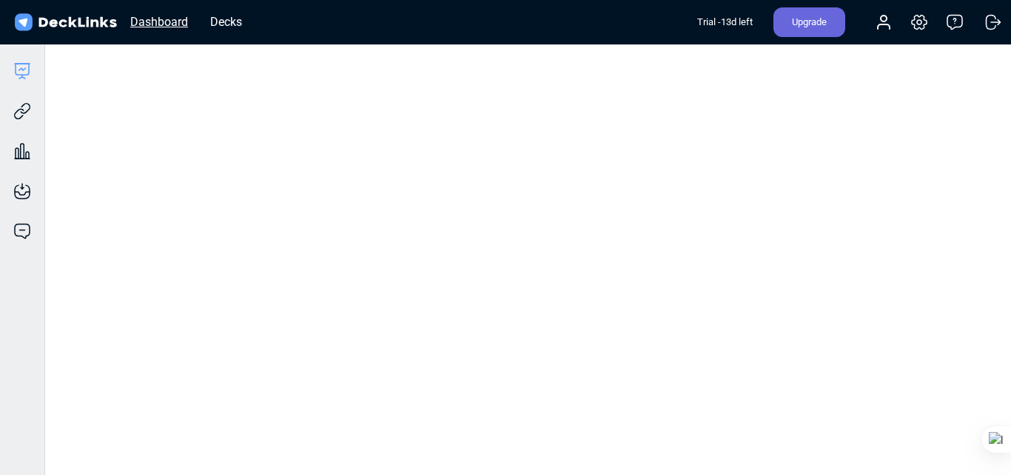
click at [158, 13] on div "Dashboard" at bounding box center [159, 22] width 73 height 19
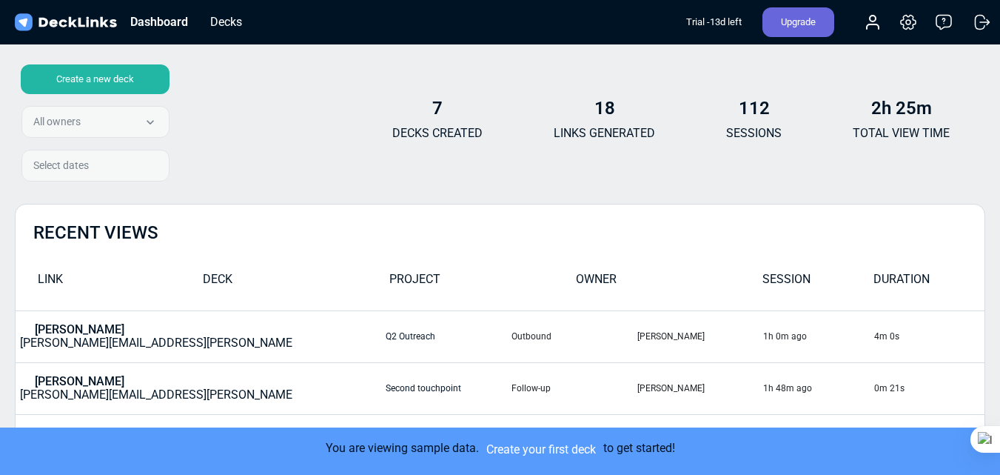
click at [90, 120] on div "Create a new deck All owners All owners Sumit Mittal Select dates" at bounding box center [92, 125] width 155 height 123
click at [866, 27] on icon at bounding box center [873, 22] width 18 height 18
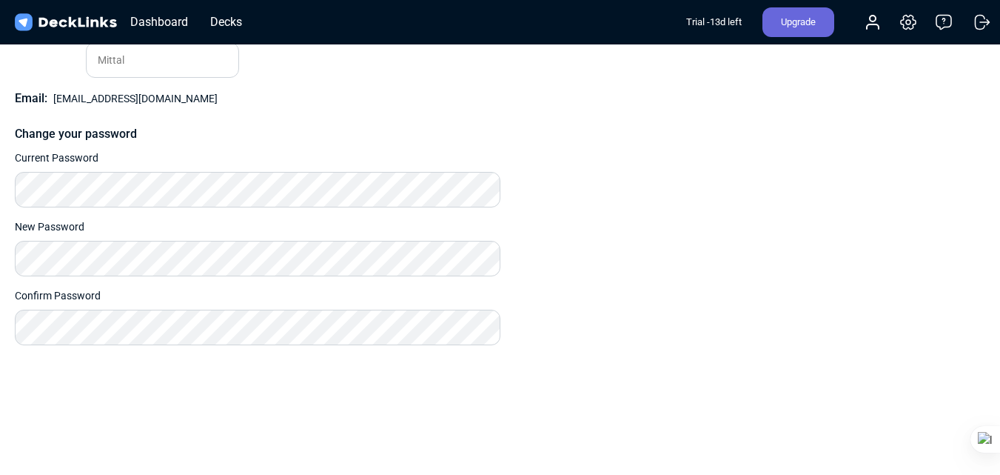
scroll to position [157, 0]
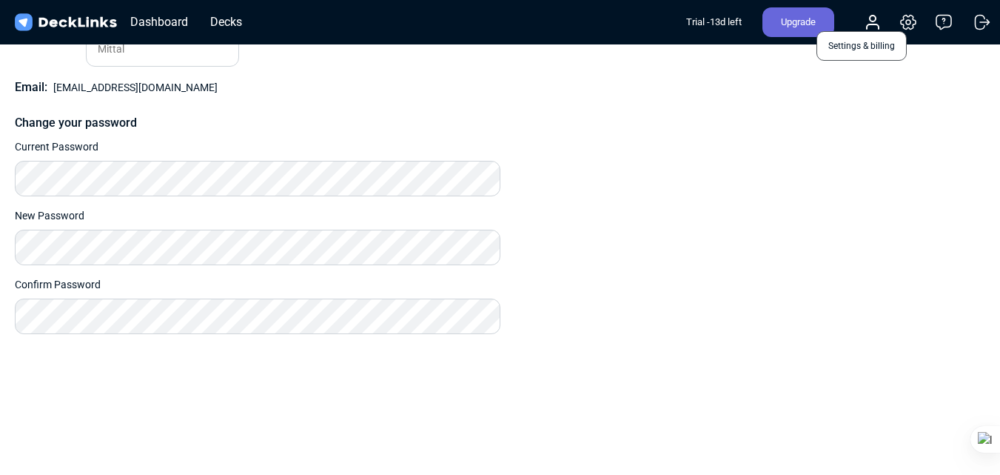
click at [907, 24] on icon at bounding box center [908, 22] width 4 height 4
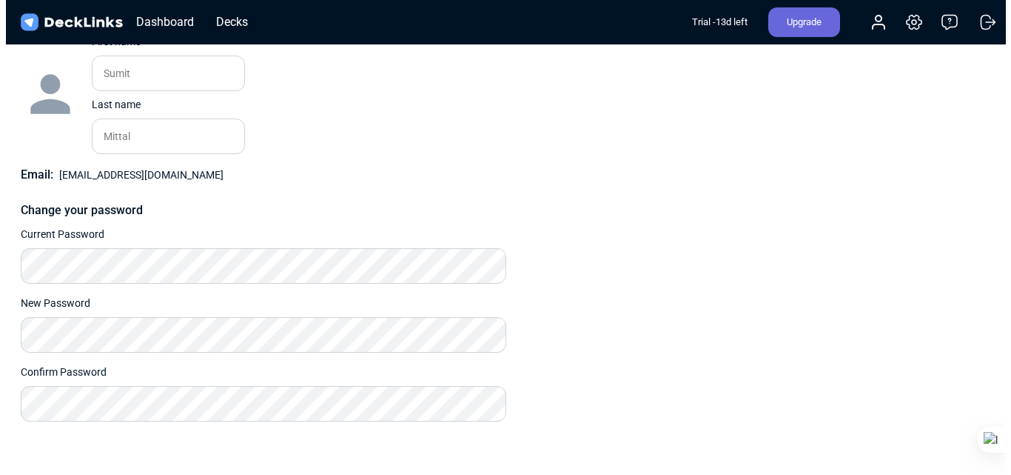
scroll to position [0, 0]
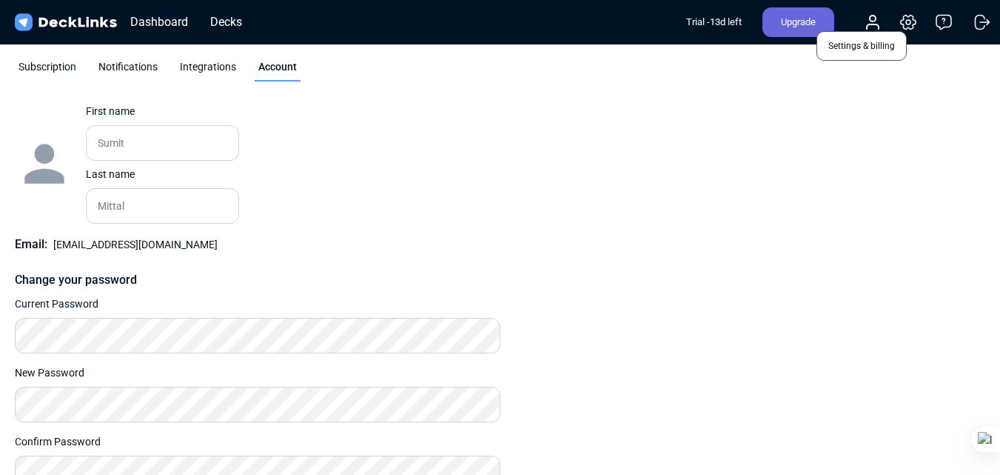
click at [908, 22] on icon at bounding box center [909, 22] width 18 height 18
click at [118, 67] on div "Notifications" at bounding box center [128, 70] width 67 height 22
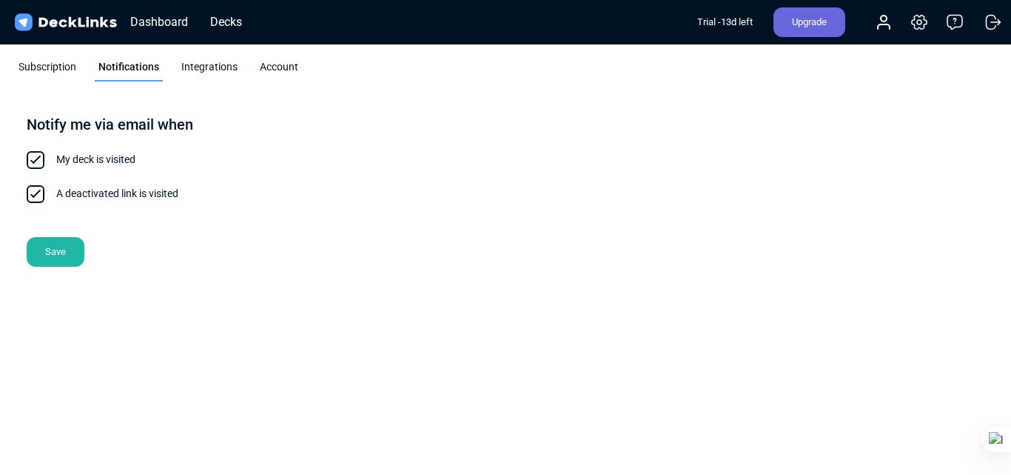
click at [208, 61] on div "Integrations" at bounding box center [210, 70] width 64 height 22
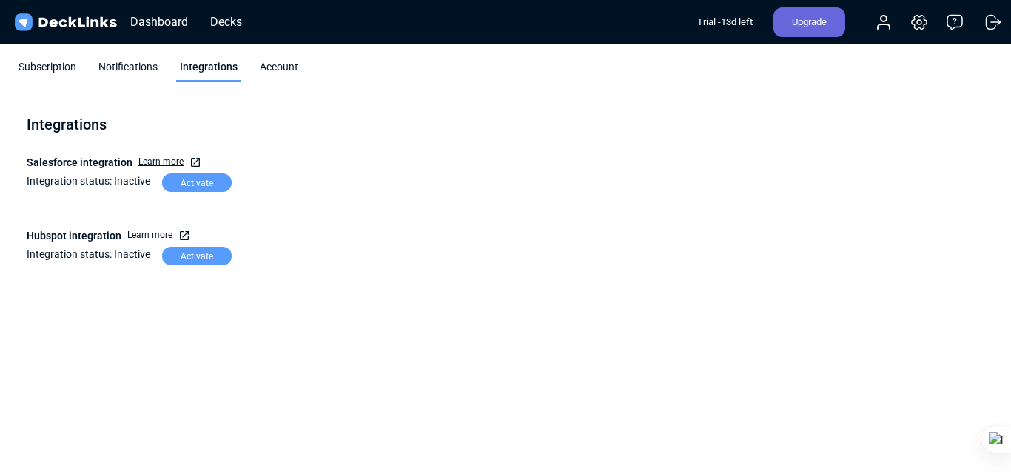
click at [220, 26] on div "Decks" at bounding box center [226, 22] width 47 height 19
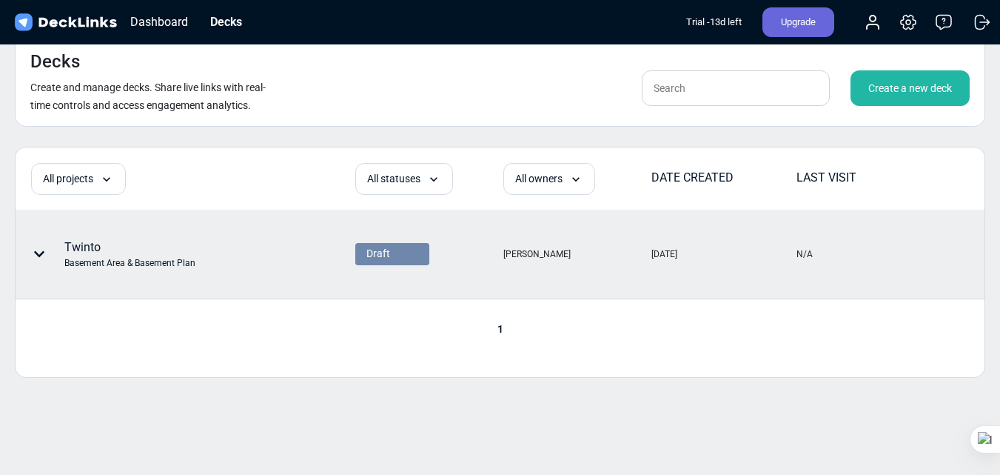
click at [195, 255] on div "Twinto Basement Area & Basement Plan" at bounding box center [142, 254] width 253 height 44
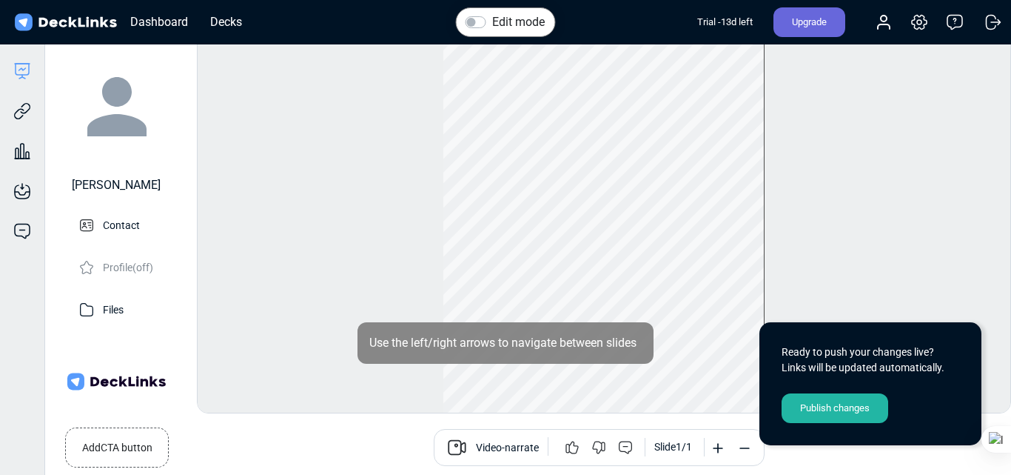
click at [831, 403] on div "Publish changes" at bounding box center [835, 408] width 107 height 30
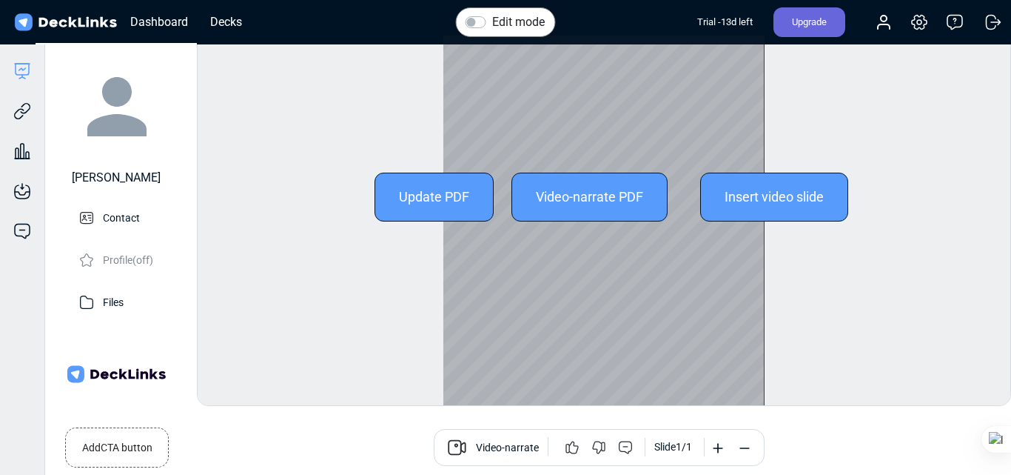
scroll to position [19, 0]
drag, startPoint x: 615, startPoint y: 285, endPoint x: 580, endPoint y: 289, distance: 34.3
click at [580, 289] on div at bounding box center [603, 196] width 321 height 417
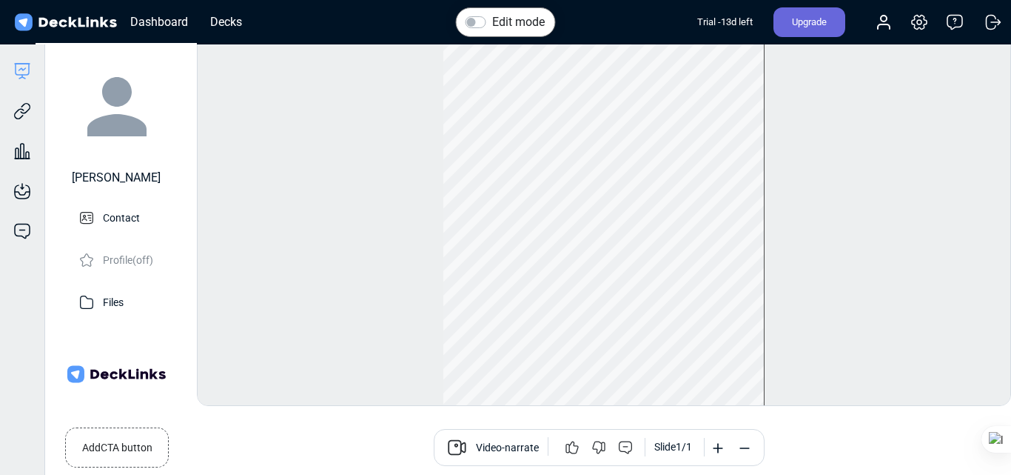
click at [492, 19] on label "Edit mode" at bounding box center [518, 22] width 53 height 18
click at [475, 19] on input "Edit mode" at bounding box center [472, 20] width 12 height 15
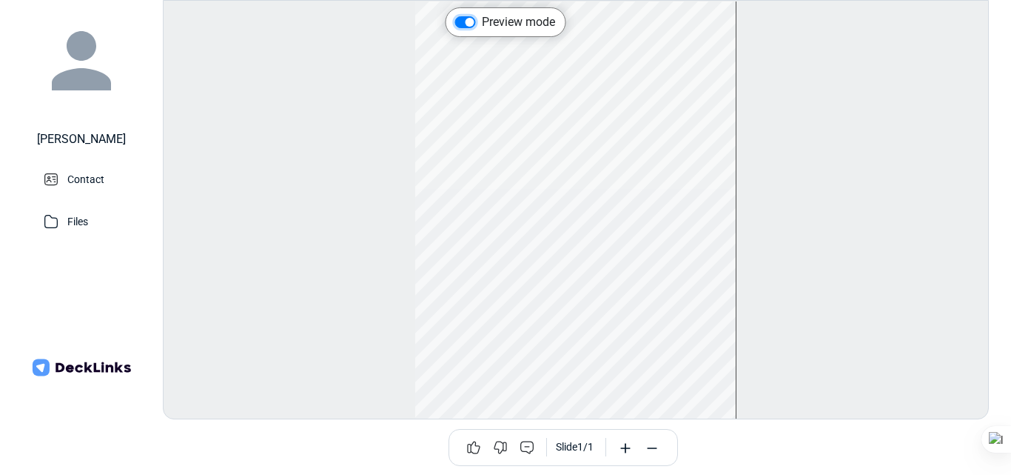
scroll to position [6, 0]
click at [625, 449] on icon at bounding box center [625, 448] width 15 height 15
click at [651, 447] on icon at bounding box center [652, 448] width 15 height 15
click at [93, 218] on div "Files" at bounding box center [93, 226] width 104 height 30
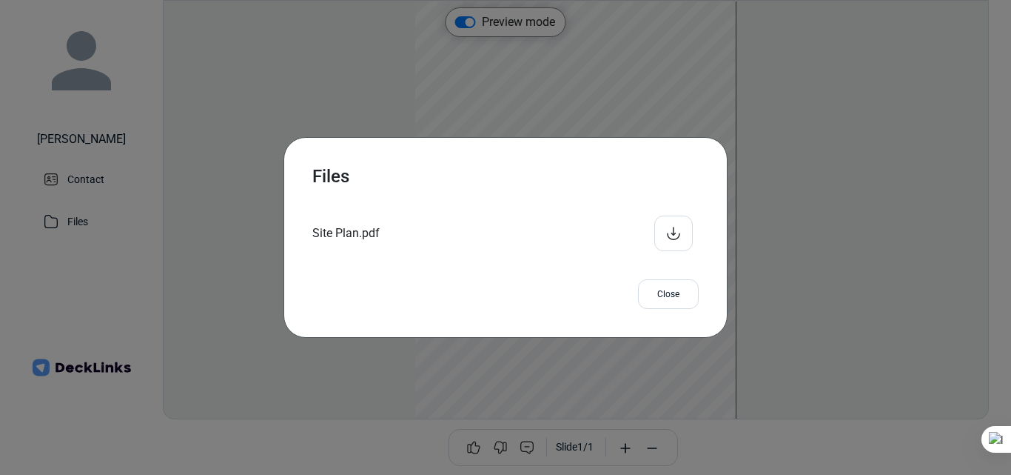
click at [665, 227] on icon at bounding box center [674, 233] width 18 height 18
click at [673, 298] on div "Close" at bounding box center [668, 294] width 61 height 30
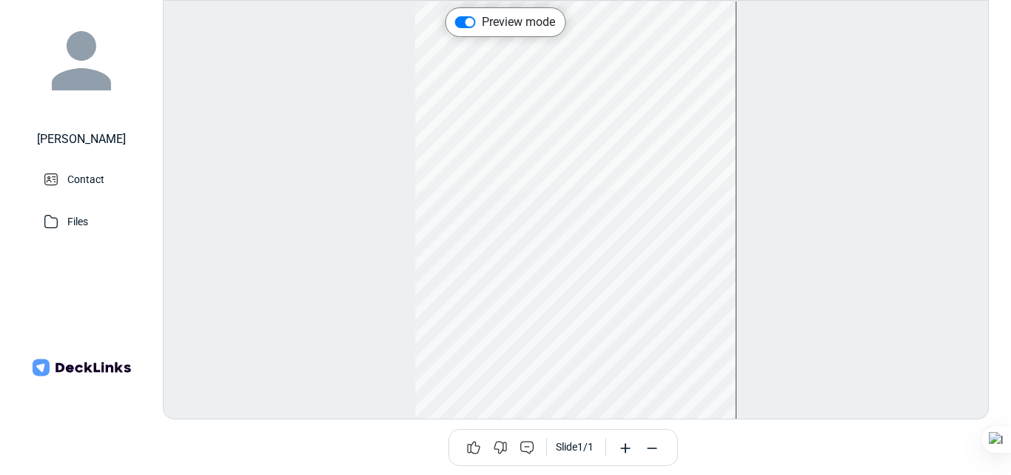
click at [482, 27] on label "Preview mode" at bounding box center [518, 22] width 73 height 18
click at [466, 27] on input "Preview mode" at bounding box center [461, 20] width 12 height 15
checkbox input "false"
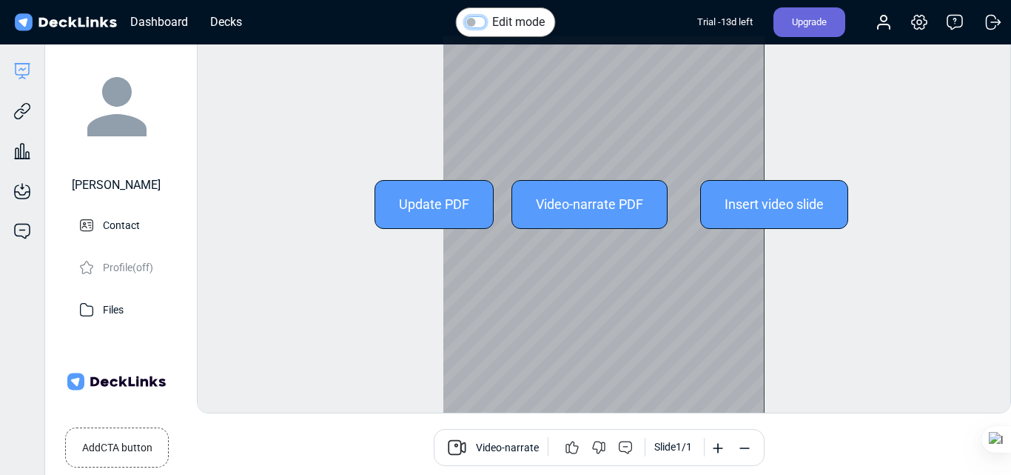
scroll to position [19, 0]
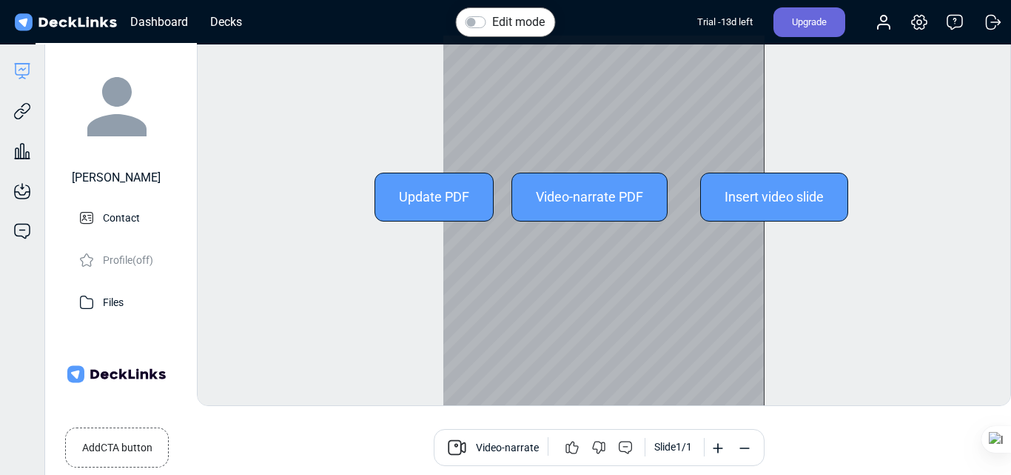
click at [452, 174] on div "Update PDF" at bounding box center [434, 197] width 119 height 49
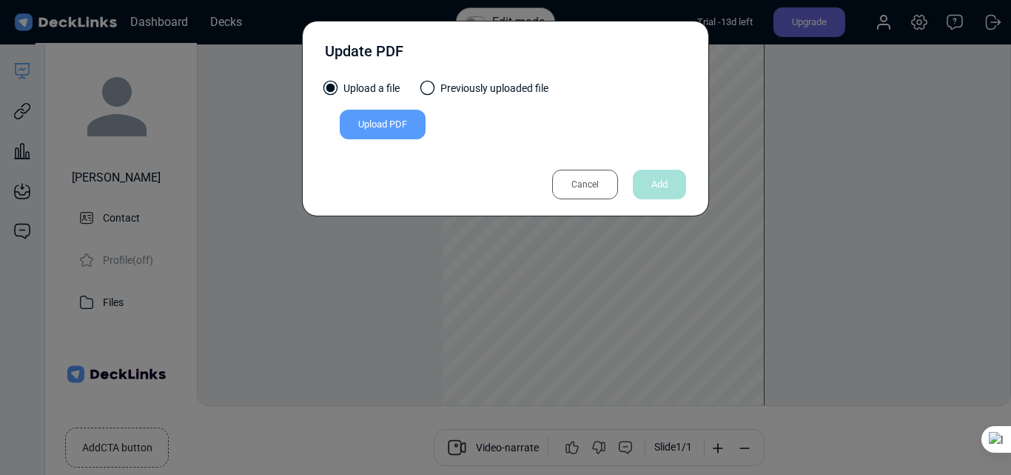
click at [409, 127] on div "Upload PDF" at bounding box center [383, 125] width 86 height 30
click at [0, 0] on input "Upload PDF" at bounding box center [0, 0] width 0 height 0
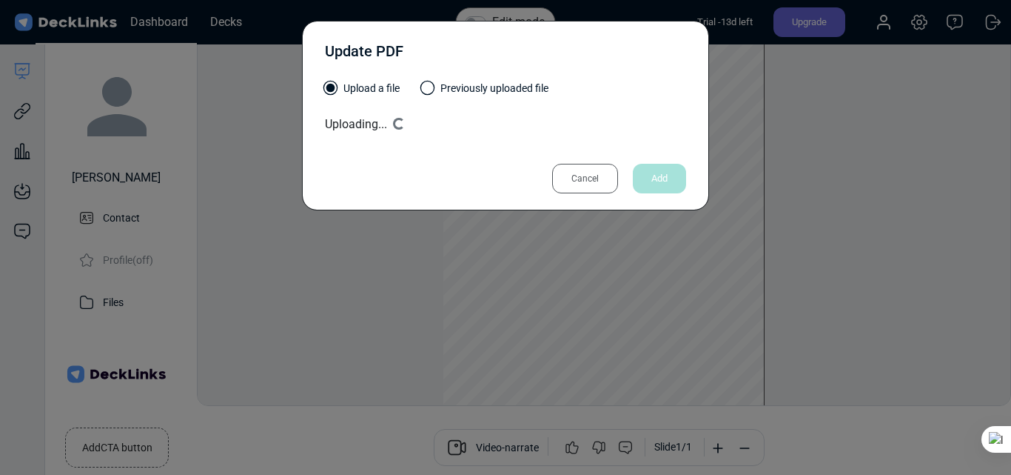
click at [443, 315] on div "Update PDF Upload a file Previously uploaded file Uploading... Loading... Uploa…" at bounding box center [505, 237] width 1011 height 475
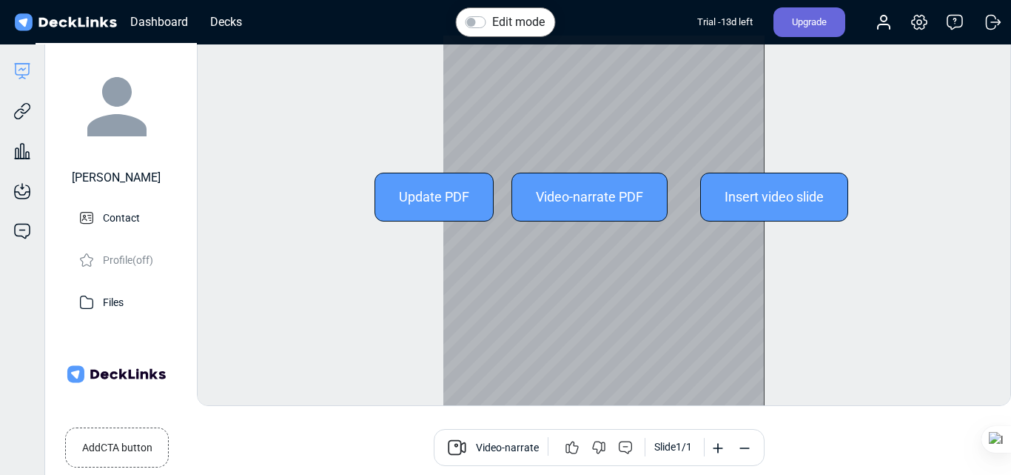
click at [438, 178] on div "Update PDF" at bounding box center [434, 197] width 119 height 49
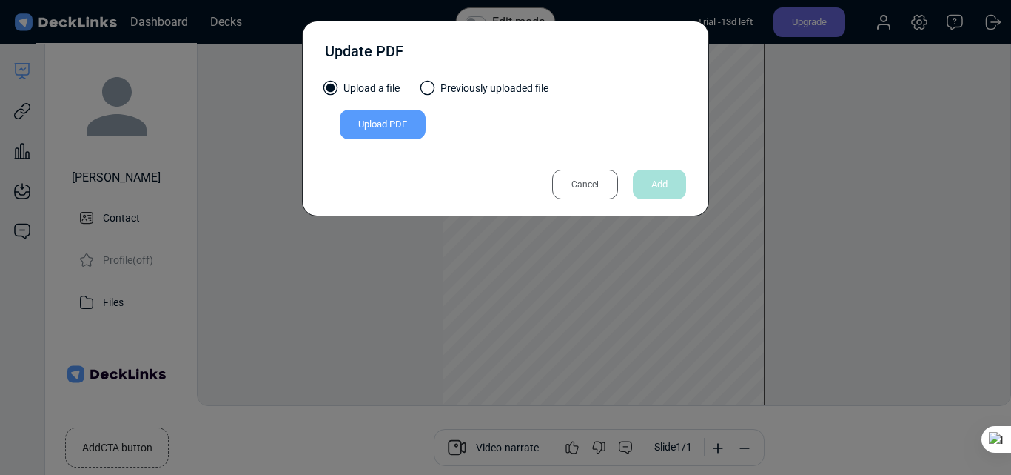
click at [406, 121] on div "Upload PDF" at bounding box center [383, 125] width 86 height 30
click at [0, 0] on input "Upload PDF" at bounding box center [0, 0] width 0 height 0
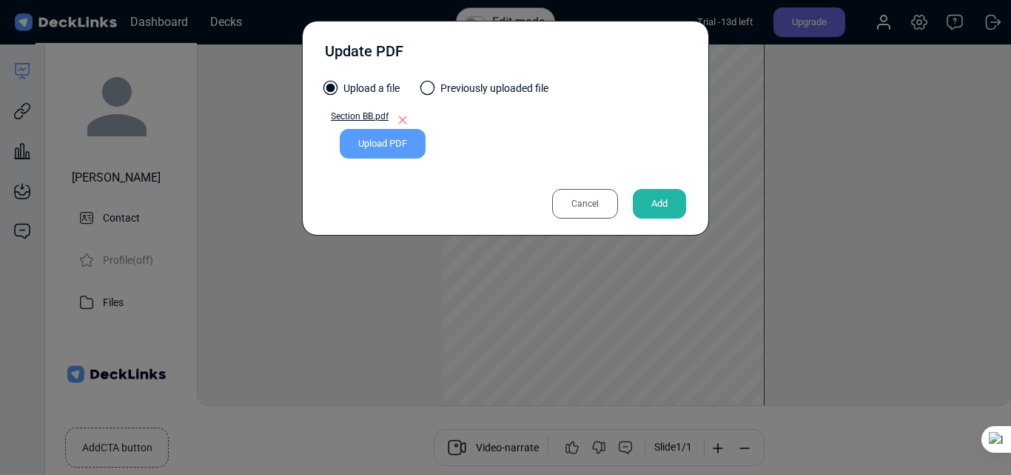
click at [664, 207] on div "Add" at bounding box center [659, 204] width 53 height 30
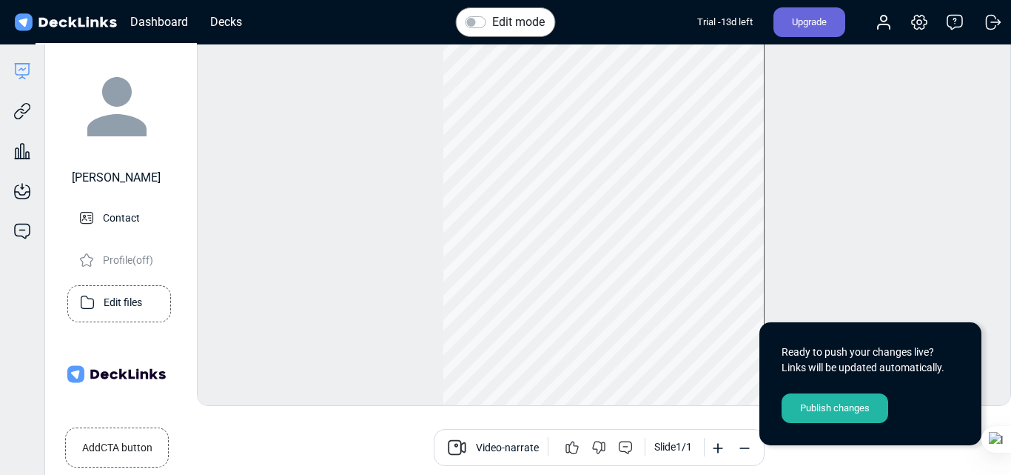
click at [104, 292] on p "Edit files" at bounding box center [123, 301] width 39 height 19
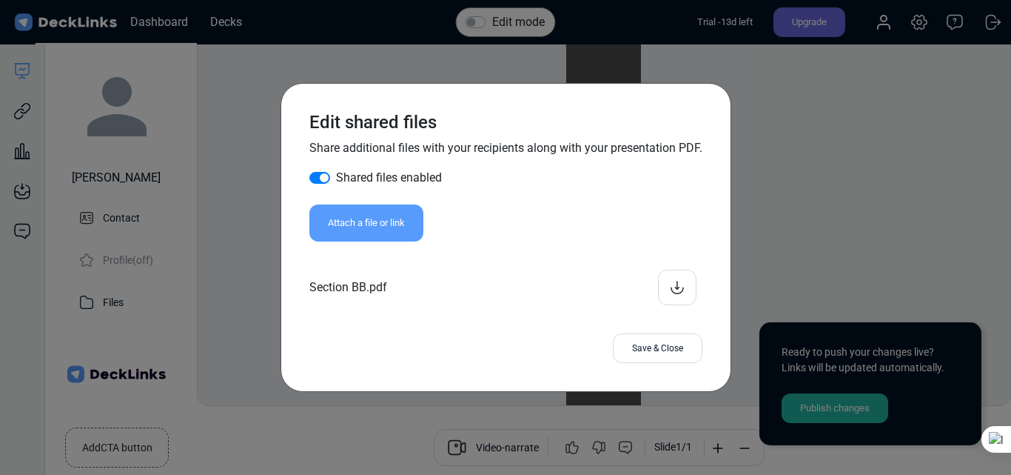
click at [677, 282] on icon at bounding box center [677, 285] width 1 height 9
click at [655, 349] on div "Save & Close" at bounding box center [658, 348] width 90 height 30
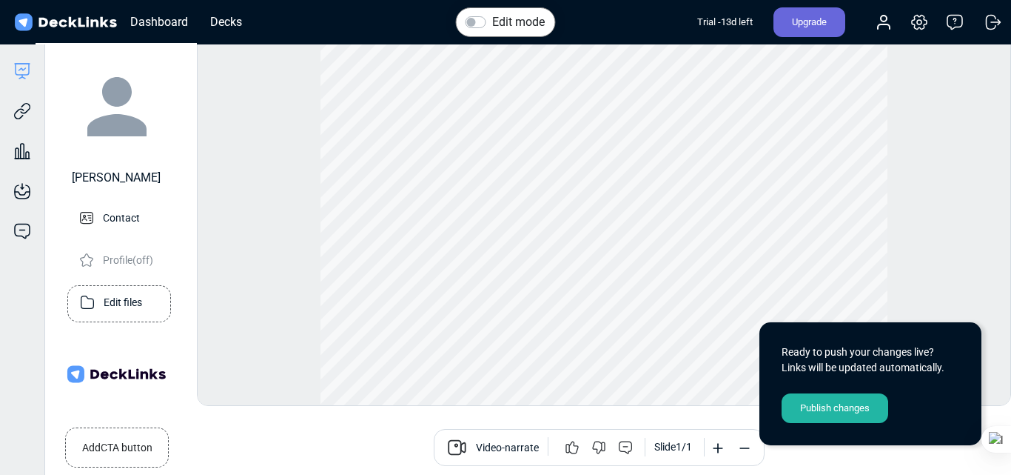
click at [76, 293] on div "Edit files" at bounding box center [119, 303] width 104 height 37
click at [93, 295] on icon at bounding box center [87, 302] width 21 height 21
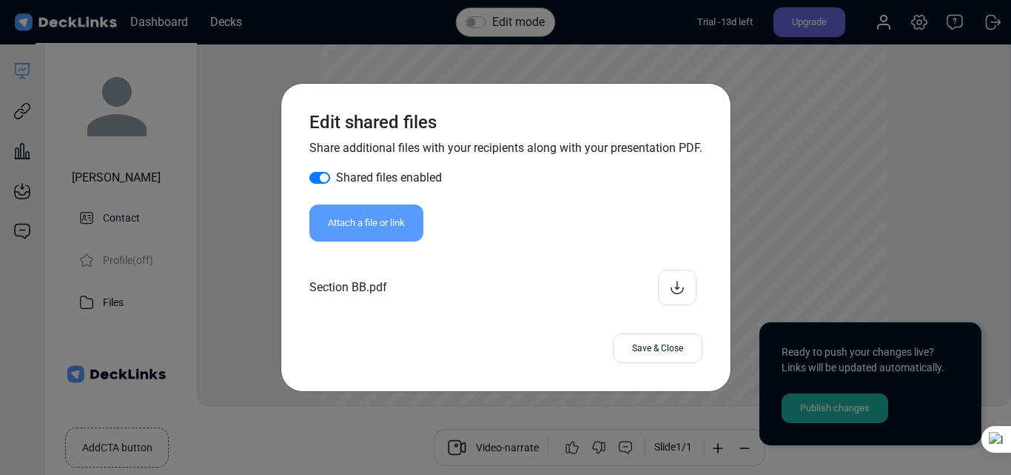
click at [376, 216] on div "Attach a file or link" at bounding box center [366, 222] width 114 height 37
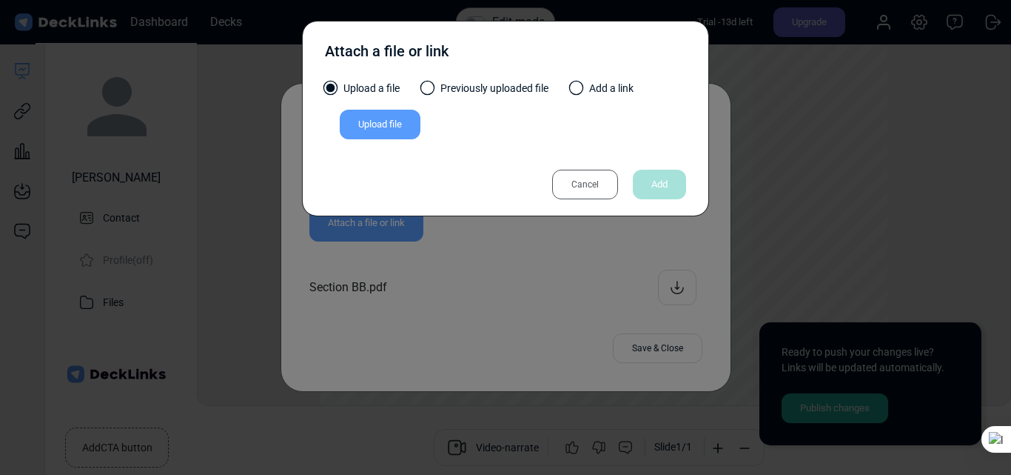
click at [603, 183] on div "Cancel" at bounding box center [585, 185] width 66 height 30
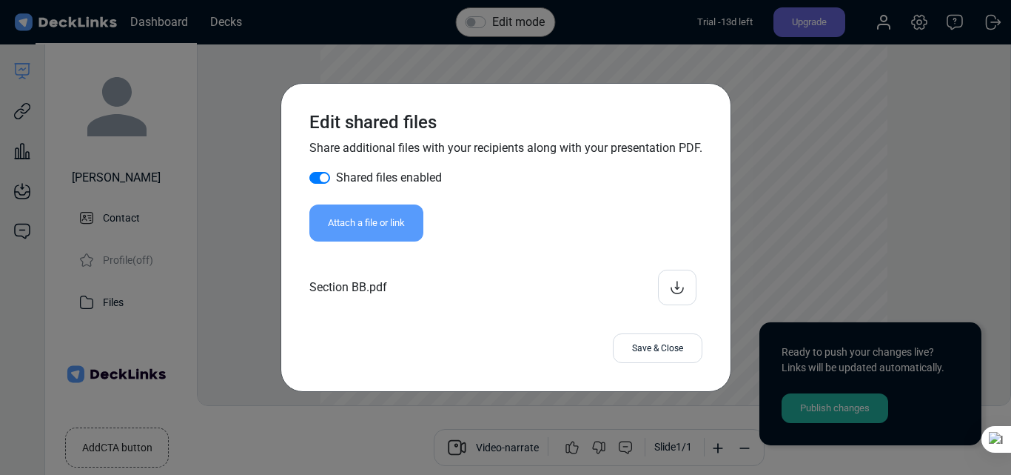
click at [669, 279] on icon at bounding box center [678, 287] width 18 height 18
click at [660, 351] on div "Save & Close" at bounding box center [658, 348] width 90 height 30
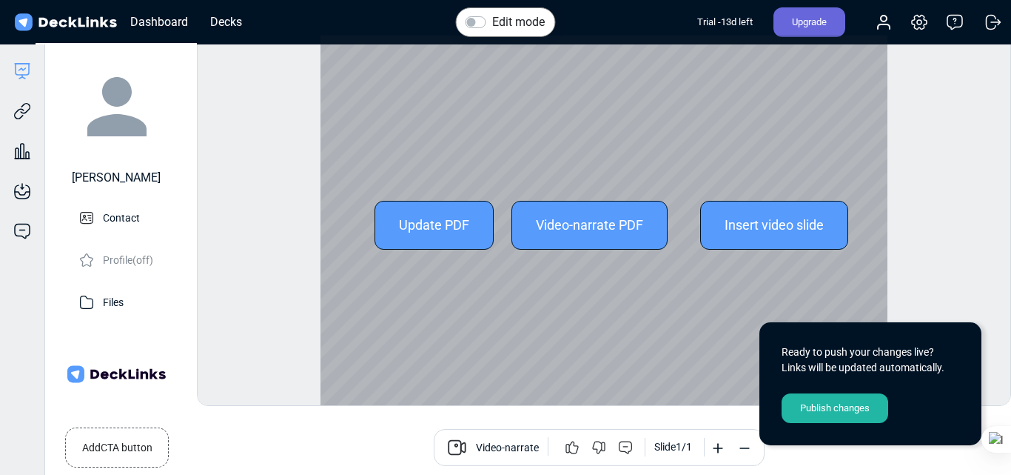
scroll to position [0, 0]
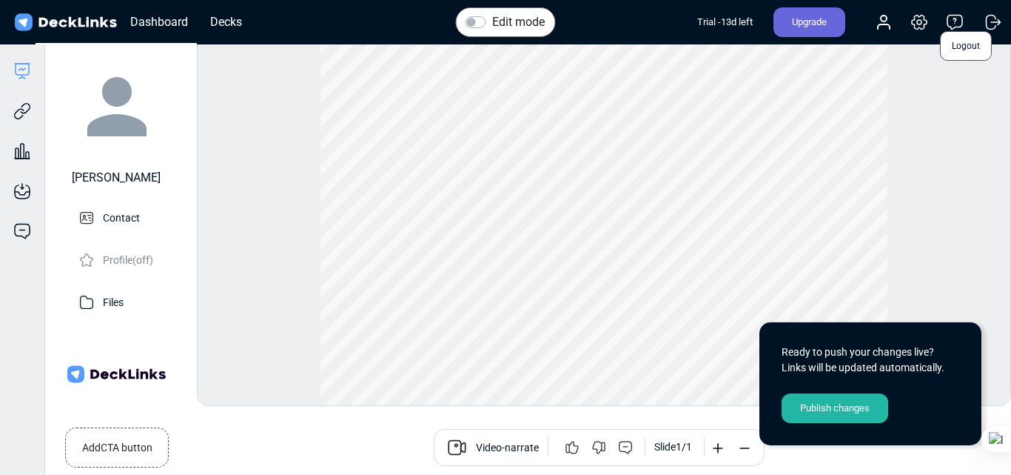
click at [994, 23] on icon at bounding box center [994, 22] width 18 height 18
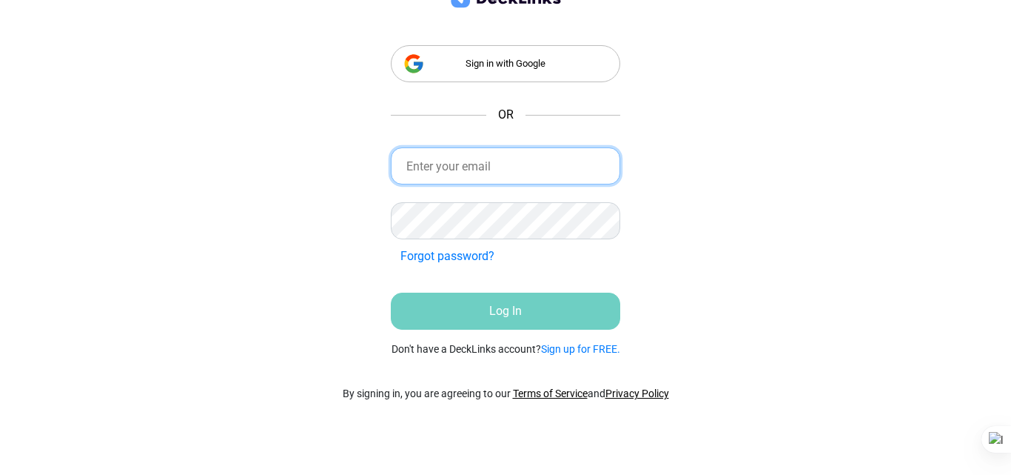
type input "Senior Executive"
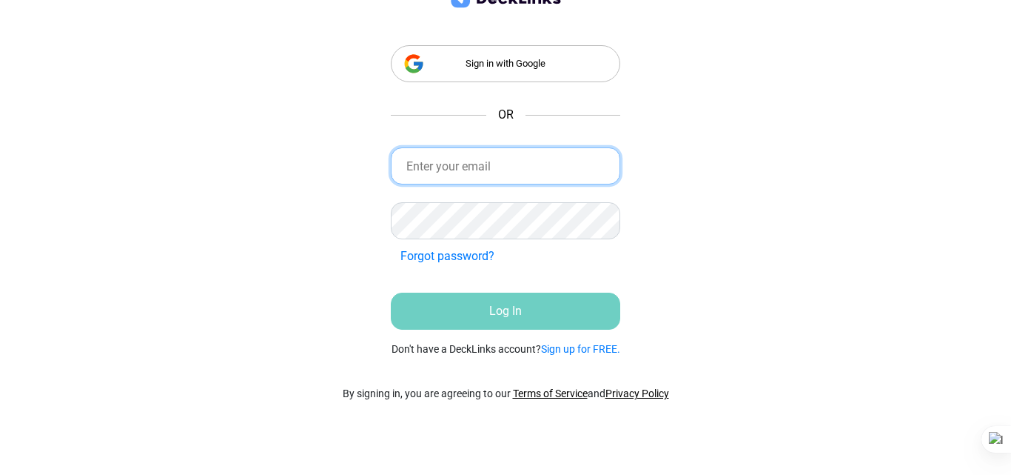
type input "Senior Executive"
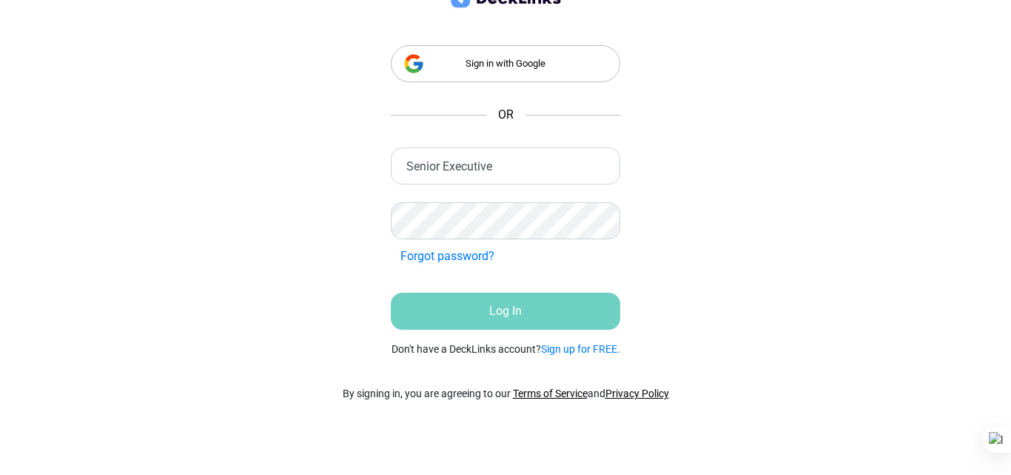
click at [520, 76] on div "Sign in with Google" at bounding box center [506, 63] width 230 height 37
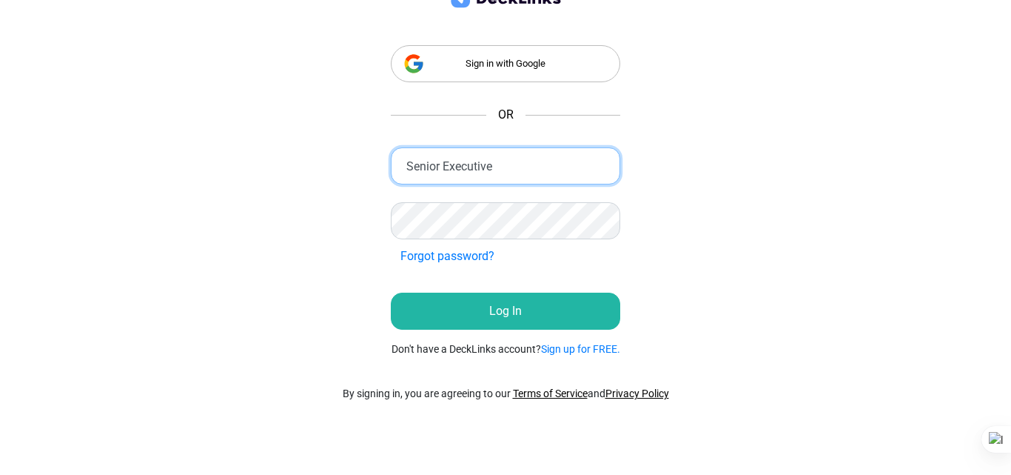
click at [508, 172] on input "Senior Executive" at bounding box center [506, 165] width 230 height 37
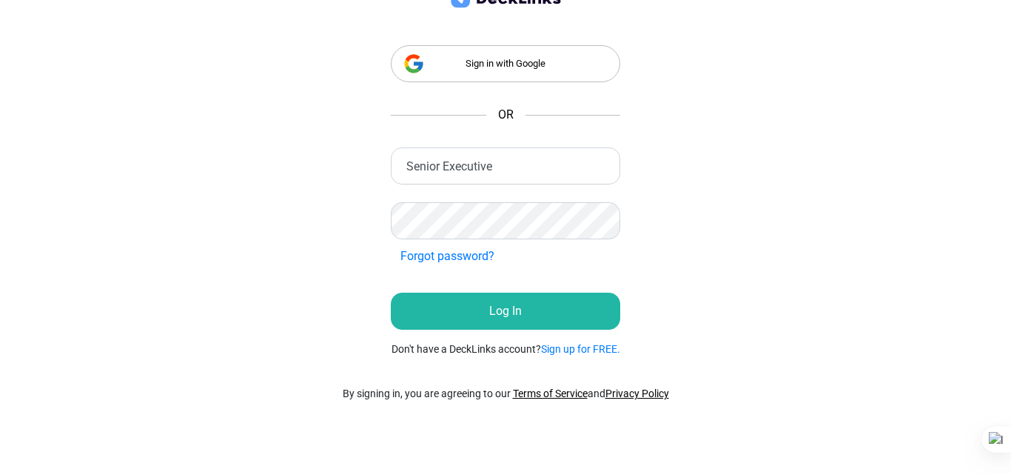
click at [389, 272] on div "Sign in with Google OR Senior Executive Incorrect Credentials Forgot password? …" at bounding box center [506, 162] width 304 height 425
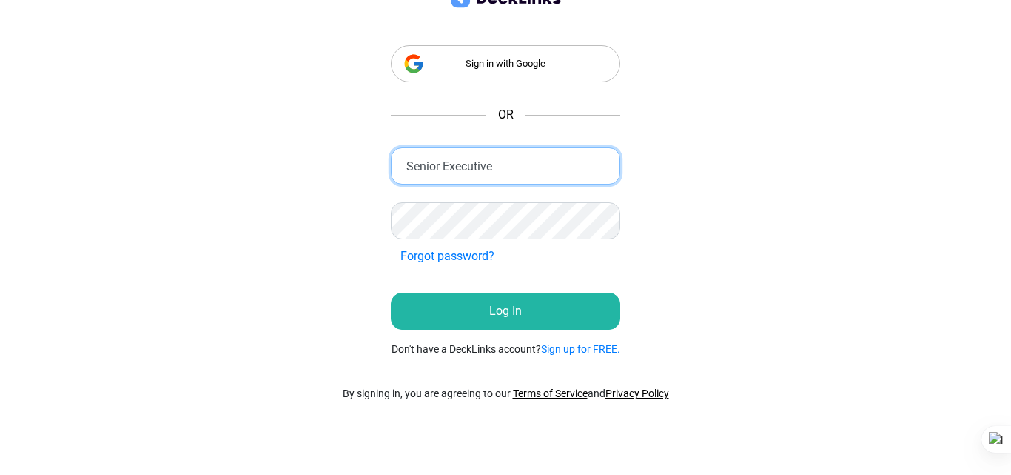
drag, startPoint x: 520, startPoint y: 161, endPoint x: 318, endPoint y: 163, distance: 202.1
click at [318, 163] on div "Sign in with Google OR Senior Executive Incorrect Credentials Forgot password? …" at bounding box center [505, 237] width 1011 height 475
type input "[EMAIL_ADDRESS][DOMAIN_NAME]"
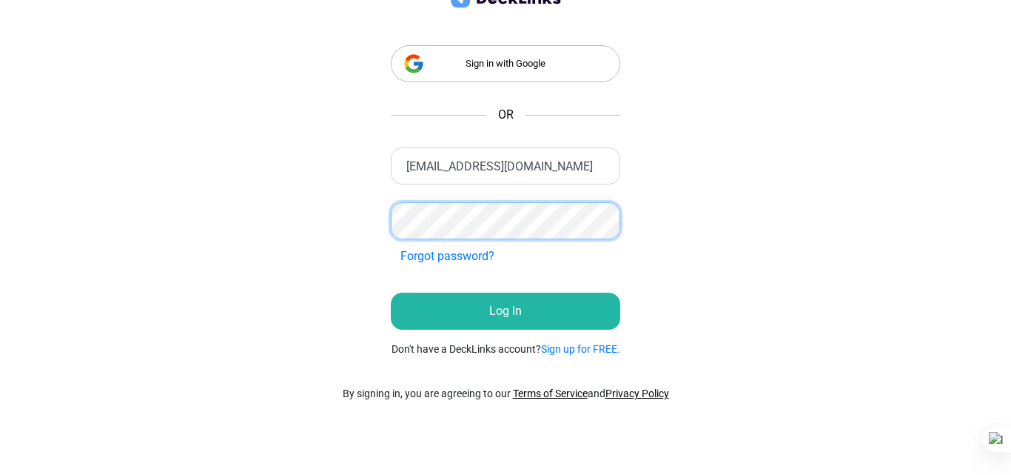
click at [322, 218] on div "Sign in with Google OR [EMAIL_ADDRESS][DOMAIN_NAME] Incorrect Credentials Forgo…" at bounding box center [505, 237] width 1011 height 475
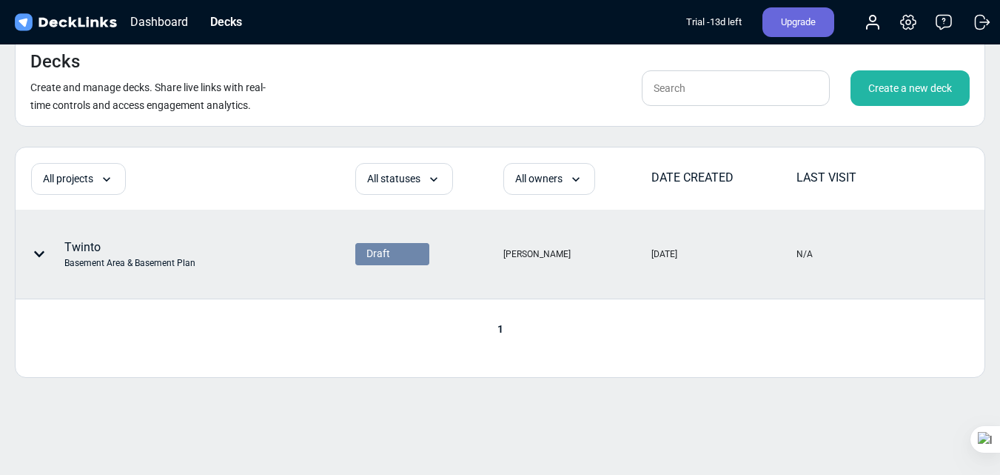
click at [125, 245] on div "Twinto Basement Area & Basement Plan" at bounding box center [129, 253] width 131 height 31
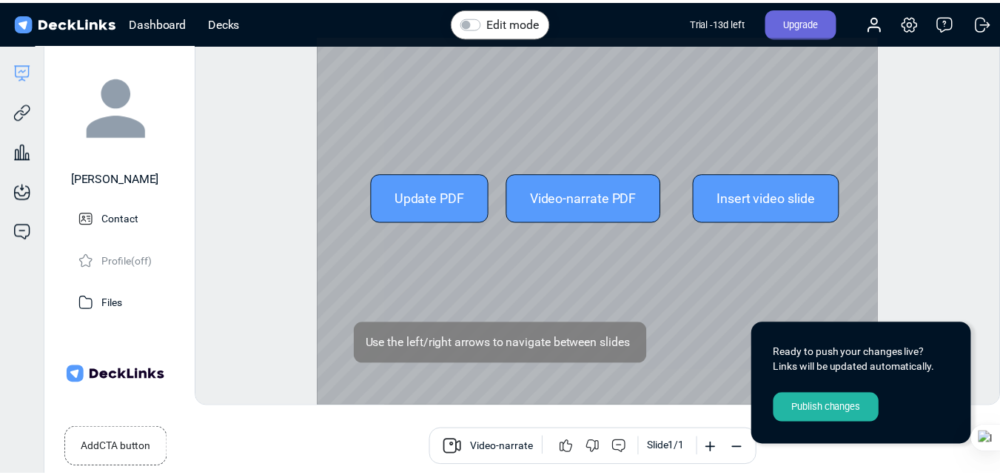
scroll to position [19, 0]
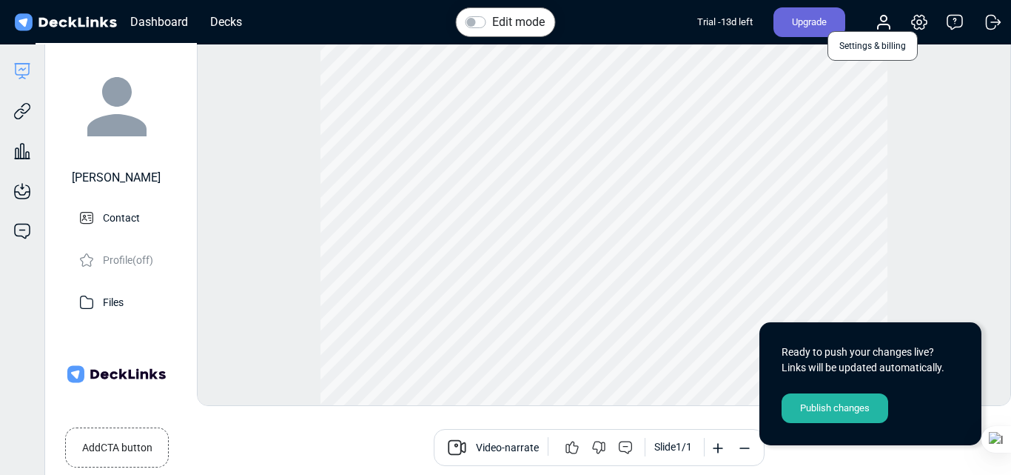
click at [923, 21] on icon at bounding box center [920, 22] width 18 height 18
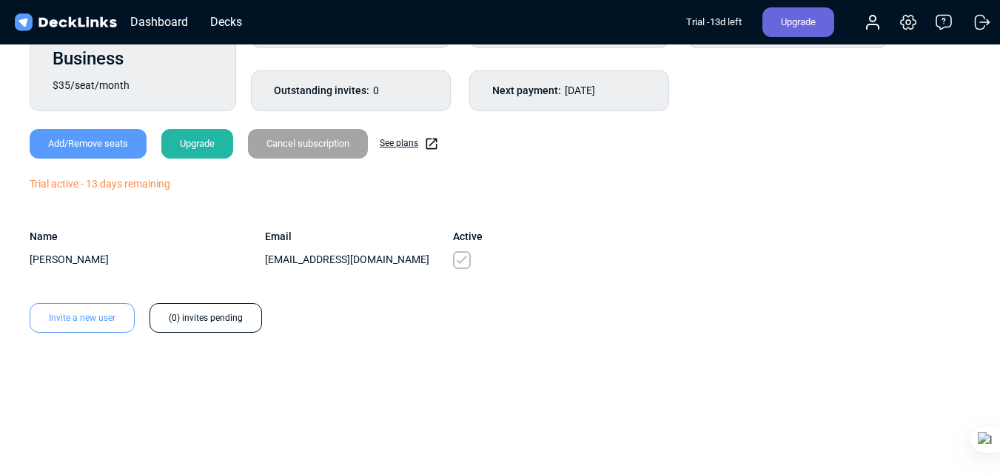
scroll to position [113, 0]
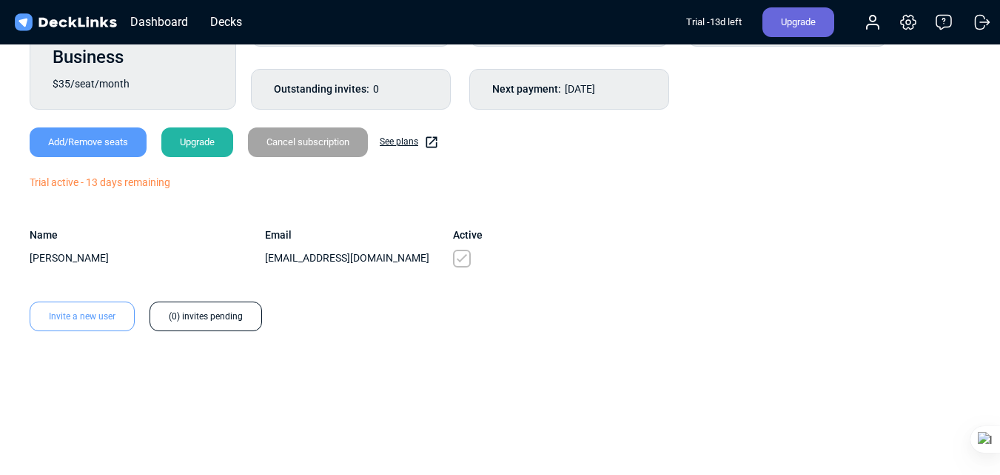
click at [118, 258] on div "[PERSON_NAME]" at bounding box center [147, 258] width 235 height 16
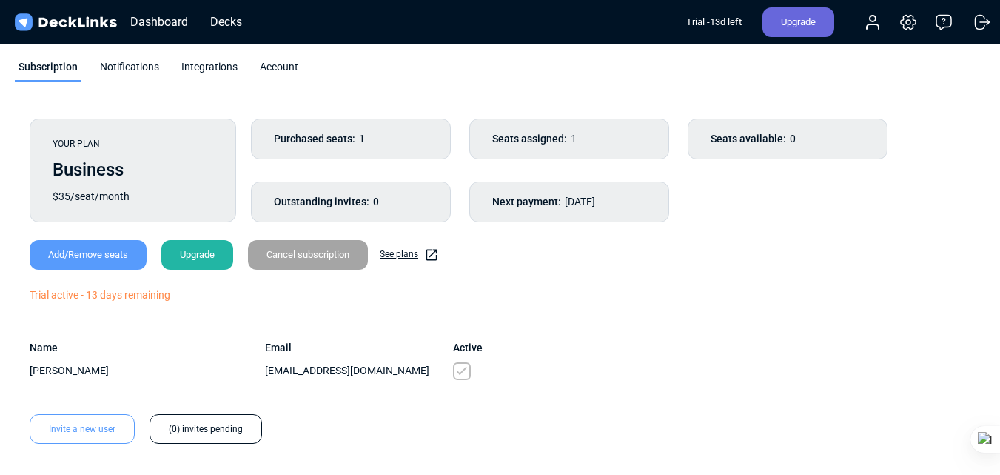
click at [133, 68] on div "Notifications" at bounding box center [129, 70] width 67 height 22
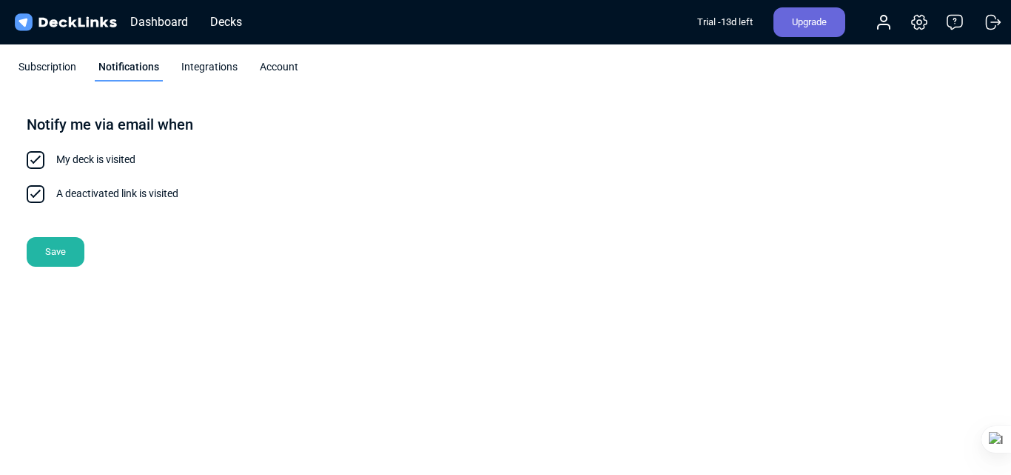
click at [213, 70] on div "Integrations" at bounding box center [210, 70] width 64 height 22
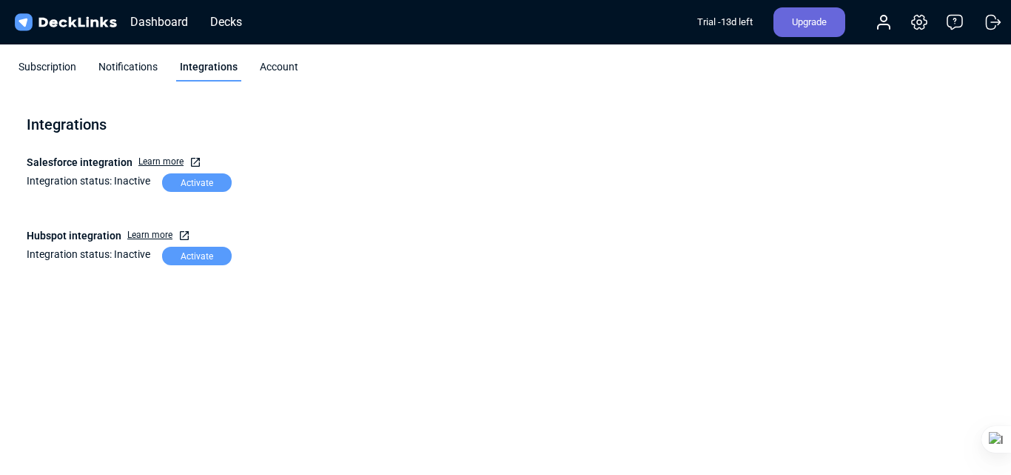
click at [261, 67] on div "Account" at bounding box center [279, 70] width 46 height 22
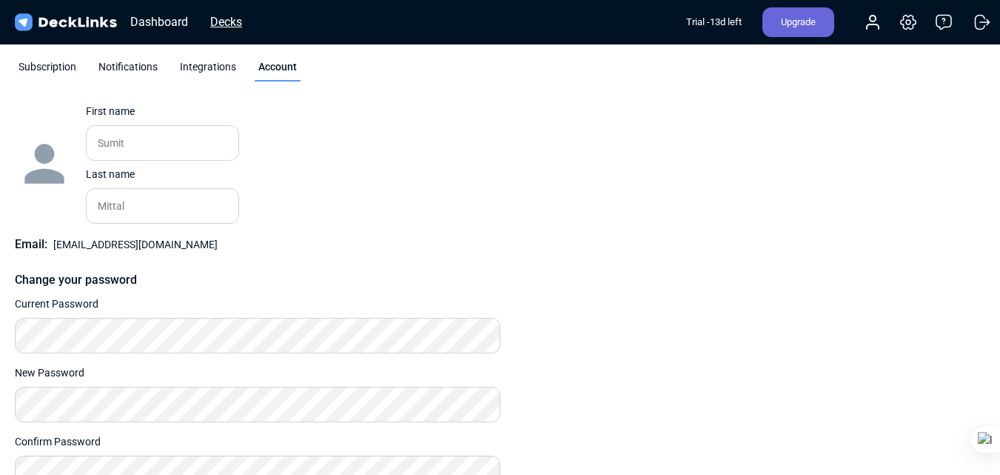
click at [221, 26] on div "Decks" at bounding box center [226, 22] width 47 height 19
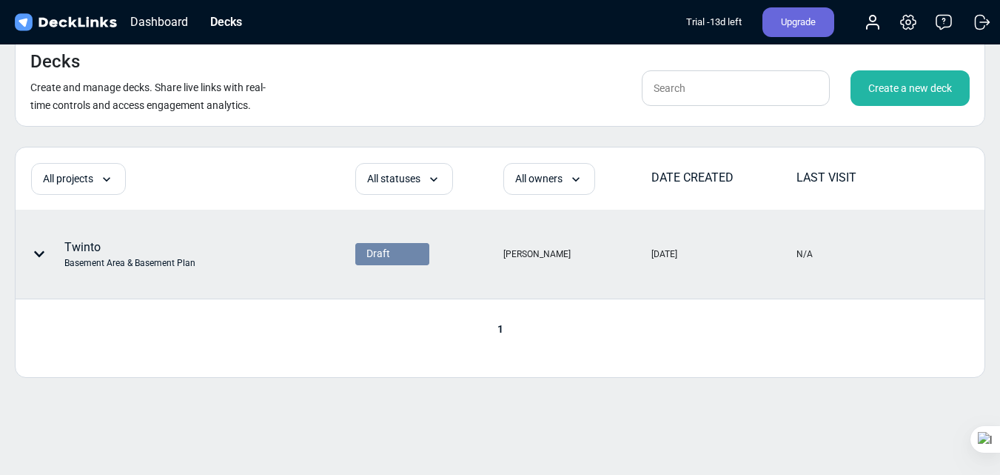
click at [520, 240] on div "[PERSON_NAME]" at bounding box center [576, 253] width 147 height 87
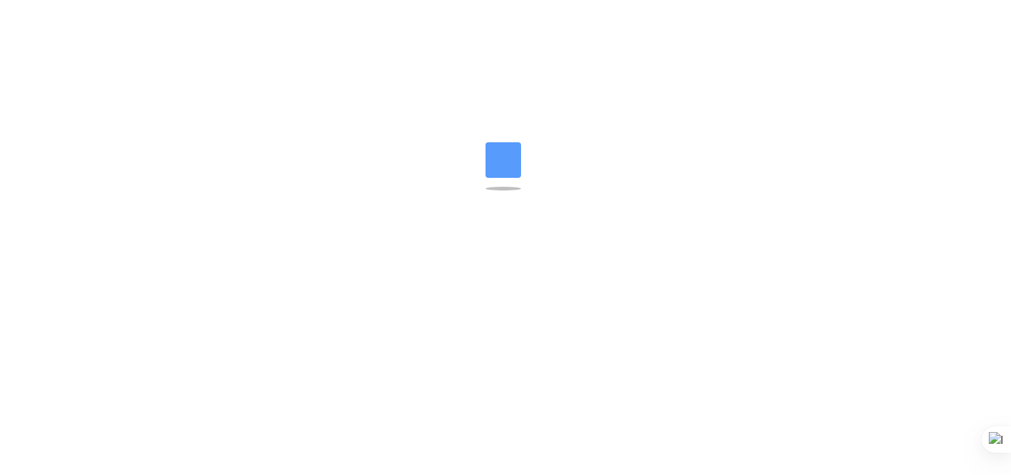
click at [520, 18] on html "Messenger Your conversations will go here Select a conversation Notifications D…" at bounding box center [505, 9] width 1011 height 18
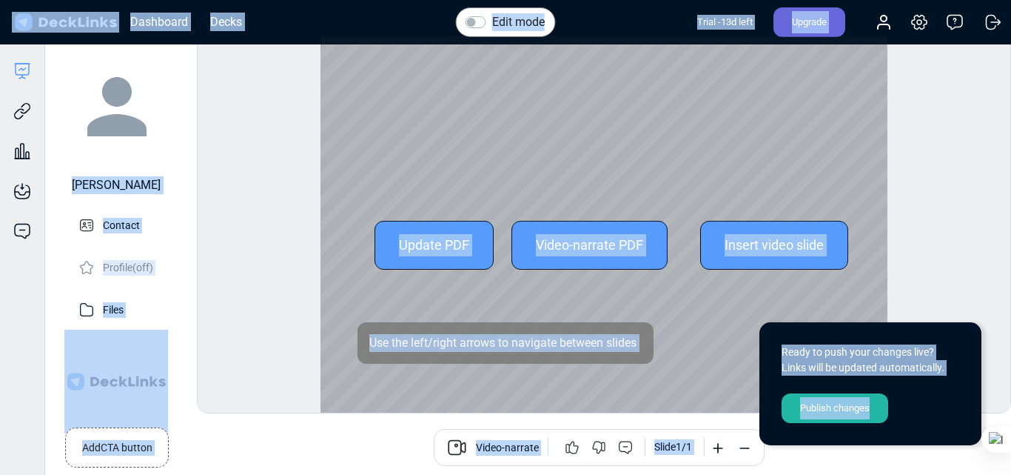
click at [582, 315] on div "Update PDF Video-narrate PDF Insert video slide" at bounding box center [604, 244] width 567 height 417
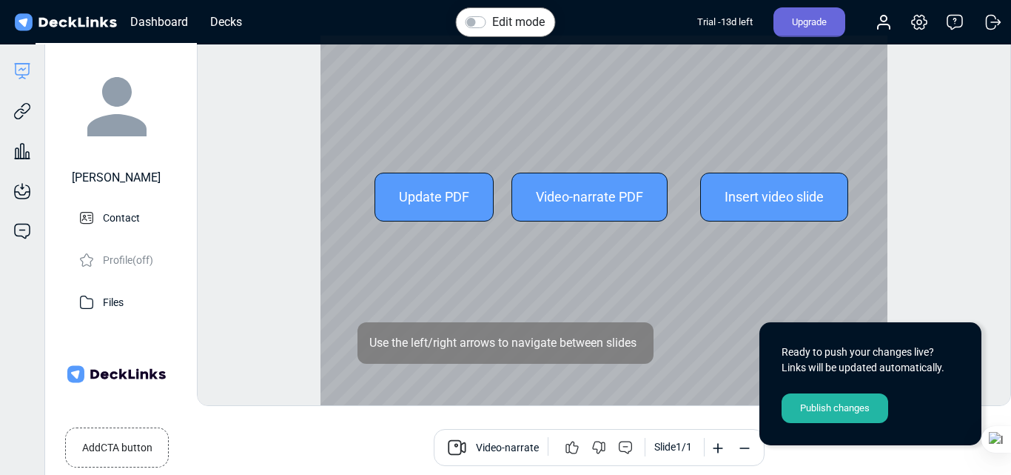
scroll to position [19, 0]
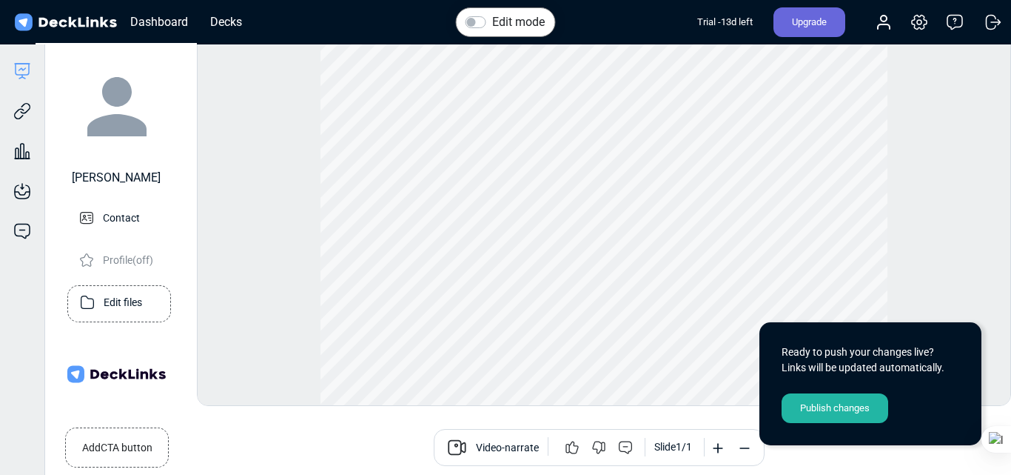
click at [113, 292] on p "Edit files" at bounding box center [123, 301] width 39 height 19
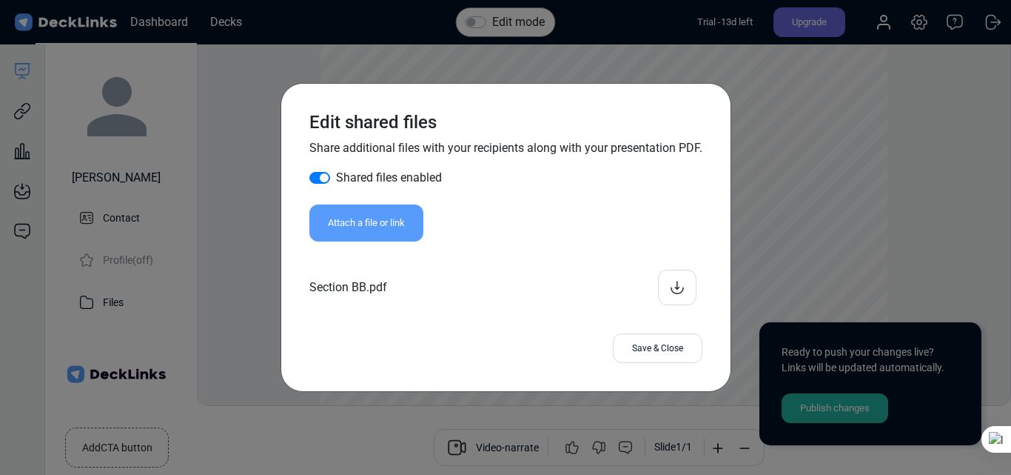
click at [356, 318] on div "Edit shared files Share additional files with your recipients along with your p…" at bounding box center [506, 237] width 405 height 263
click at [344, 278] on div "Section BB.pdf" at bounding box center [505, 288] width 393 height 36
click at [677, 281] on icon at bounding box center [677, 285] width 1 height 9
click at [653, 349] on div "Save & Close" at bounding box center [658, 348] width 90 height 30
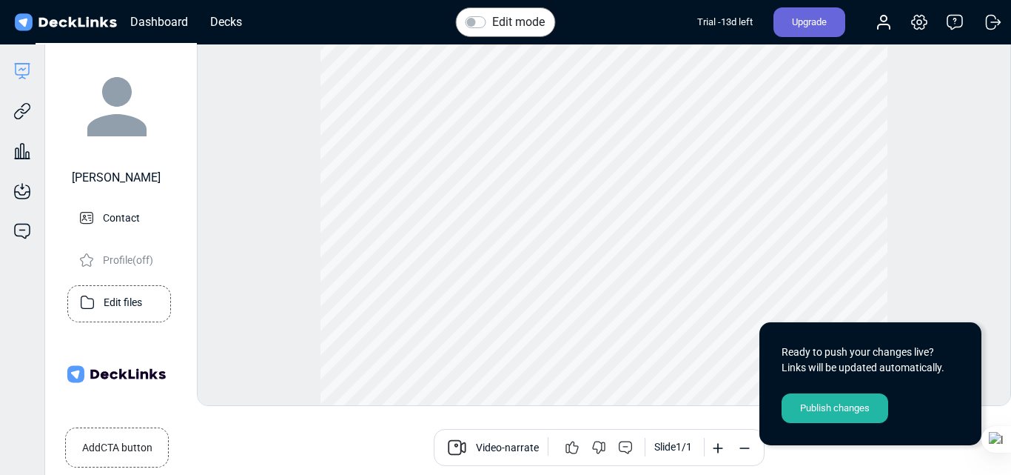
click at [127, 295] on p "Edit files" at bounding box center [123, 301] width 39 height 19
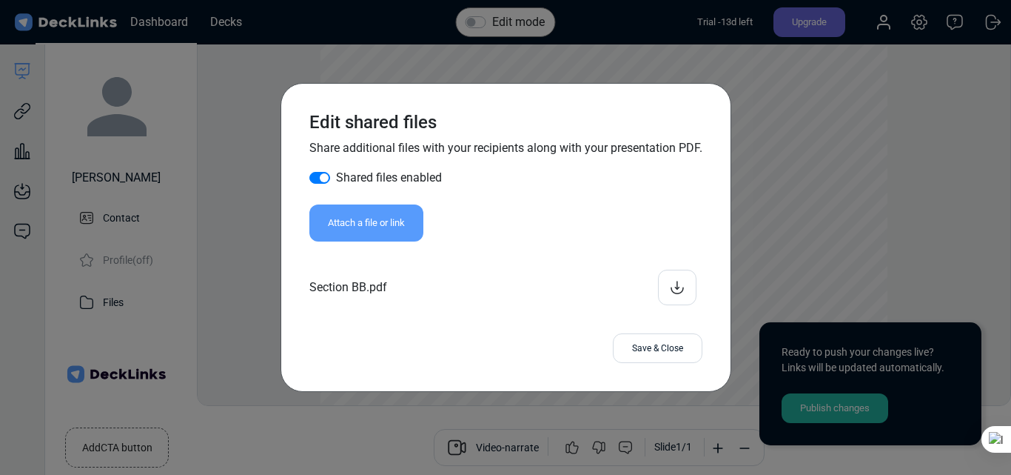
click at [334, 218] on div "Attach a file or link" at bounding box center [366, 222] width 114 height 37
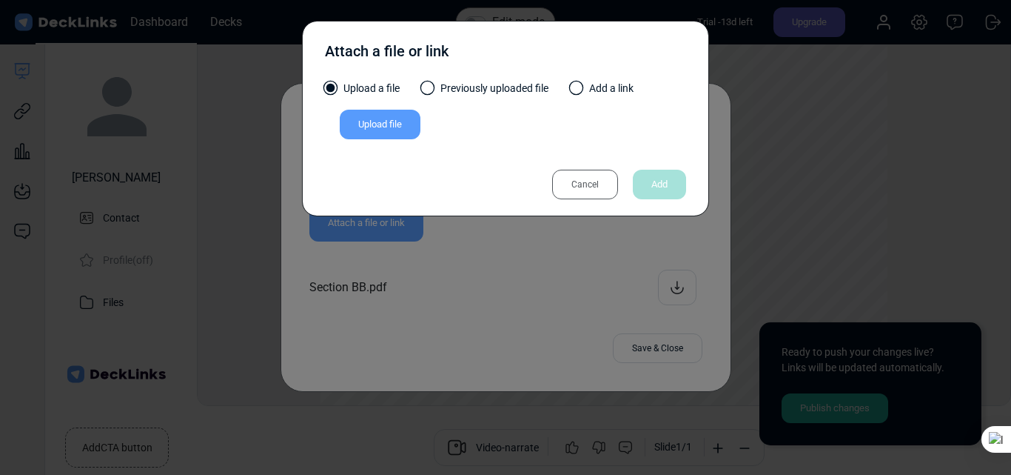
click at [392, 121] on div "Upload file" at bounding box center [380, 125] width 81 height 30
click at [0, 0] on input "Upload file" at bounding box center [0, 0] width 0 height 0
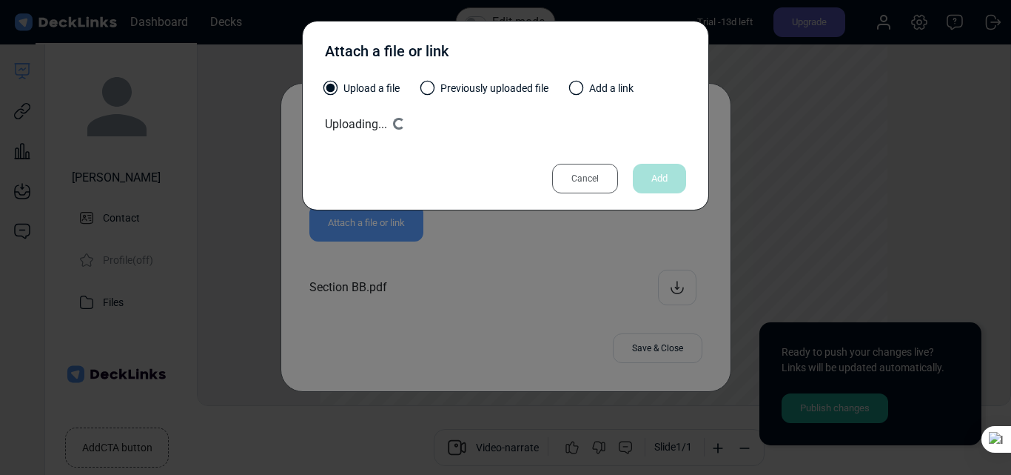
click at [597, 176] on div "Cancel" at bounding box center [585, 179] width 66 height 30
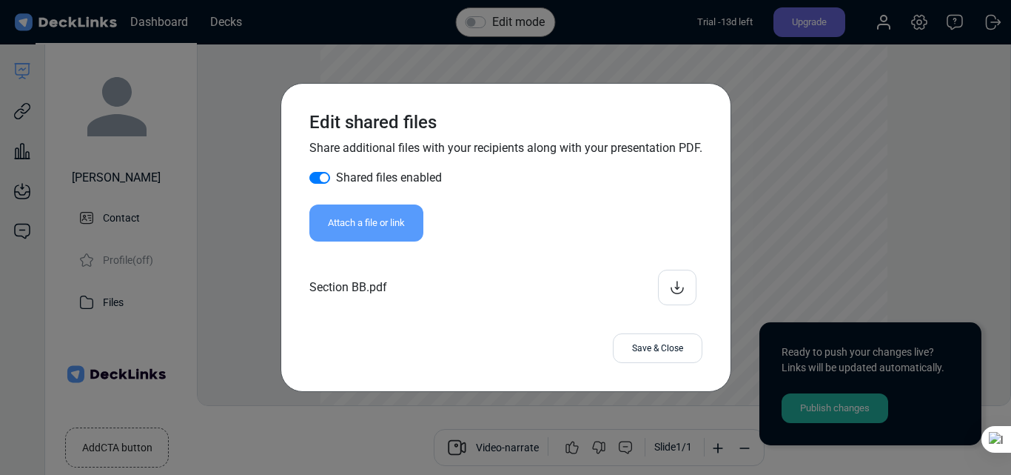
click at [670, 355] on div "Save & Close" at bounding box center [658, 348] width 90 height 30
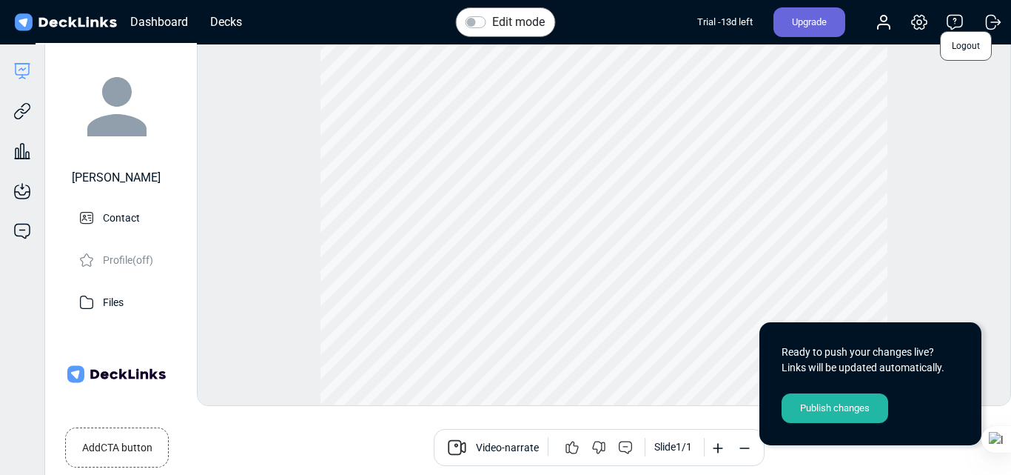
click at [991, 24] on icon at bounding box center [994, 22] width 18 height 18
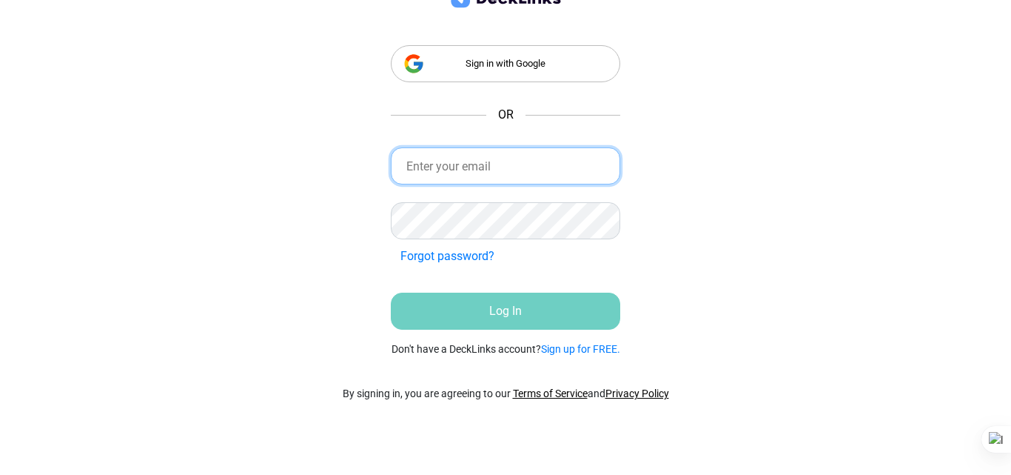
type input "[EMAIL_ADDRESS][DOMAIN_NAME]"
